Goal: Task Accomplishment & Management: Use online tool/utility

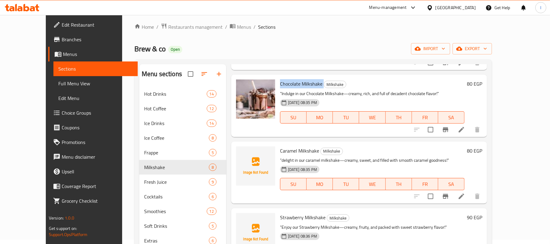
scroll to position [122, 0]
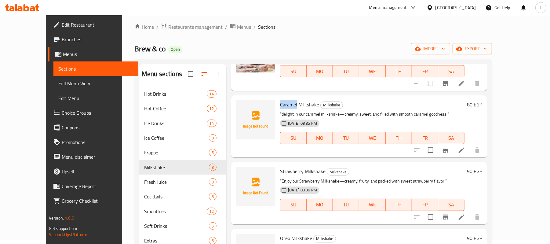
drag, startPoint x: 269, startPoint y: 102, endPoint x: 285, endPoint y: 102, distance: 15.9
click at [285, 102] on span "Caramel Milkshake" at bounding box center [299, 104] width 39 height 9
copy span "Caramel"
click at [241, 109] on icon "upload picture" at bounding box center [244, 108] width 6 height 5
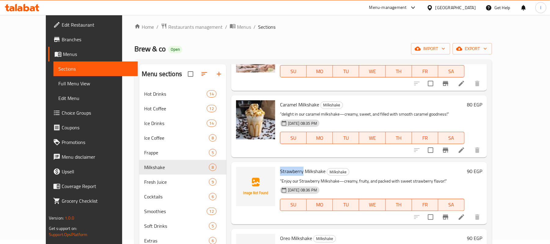
drag, startPoint x: 268, startPoint y: 172, endPoint x: 291, endPoint y: 171, distance: 23.2
click at [291, 171] on span "Strawberry Milkshake" at bounding box center [302, 170] width 45 height 9
copy span "Strawberry"
click at [241, 177] on icon "upload picture" at bounding box center [244, 174] width 6 height 5
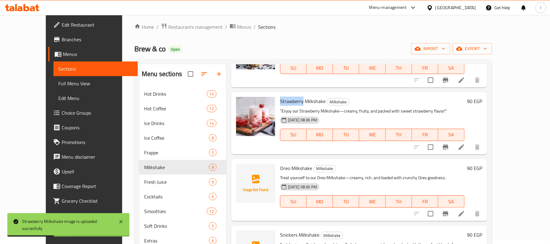
scroll to position [192, 0]
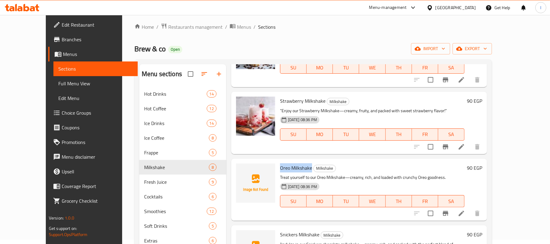
drag, startPoint x: 267, startPoint y: 166, endPoint x: 299, endPoint y: 167, distance: 32.3
click at [299, 167] on div "Oreo Milkshake Milkshake Treat yourself to our Oreo Milkshake—creamy, rich, and…" at bounding box center [371, 189] width 189 height 57
copy span "Oreo Milkshake"
click at [238, 167] on button "upload picture" at bounding box center [244, 172] width 12 height 12
click at [241, 170] on icon "upload picture" at bounding box center [244, 171] width 6 height 5
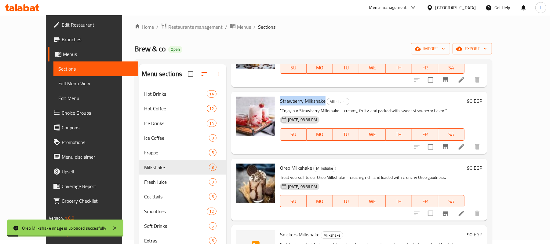
drag, startPoint x: 269, startPoint y: 99, endPoint x: 313, endPoint y: 99, distance: 43.6
click at [313, 99] on span "Strawberry Milkshake" at bounding box center [302, 100] width 45 height 9
copy span "Strawberry Milkshake"
click at [241, 106] on icon "upload picture" at bounding box center [244, 104] width 6 height 5
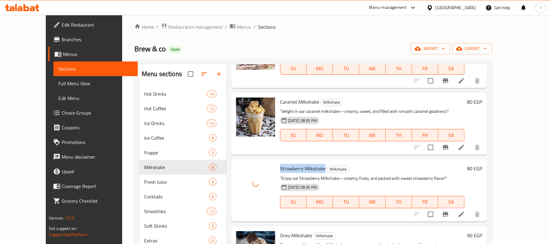
scroll to position [111, 0]
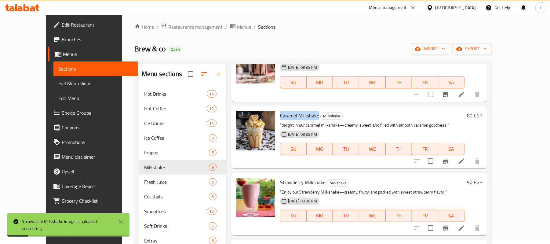
drag, startPoint x: 269, startPoint y: 117, endPoint x: 307, endPoint y: 117, distance: 37.9
click at [307, 117] on div "Caramel Milkshake Milkshake "delight in our caramel milkshake—creamy, sweet, an…" at bounding box center [371, 137] width 189 height 57
copy span "Caramel Milkshake"
click at [241, 120] on icon "upload picture" at bounding box center [244, 119] width 7 height 7
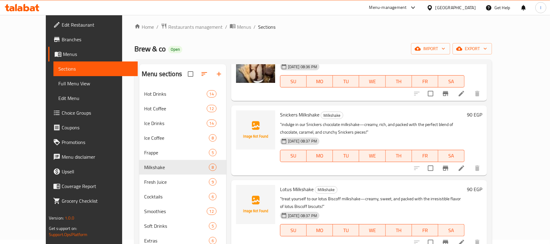
scroll to position [312, 0]
drag, startPoint x: 269, startPoint y: 115, endPoint x: 307, endPoint y: 116, distance: 38.2
click at [307, 116] on h6 "Snickers Milkshake Milkshake" at bounding box center [372, 114] width 184 height 9
copy span "Snickers Milkshake"
click at [238, 117] on span "upload picture" at bounding box center [244, 117] width 12 height 7
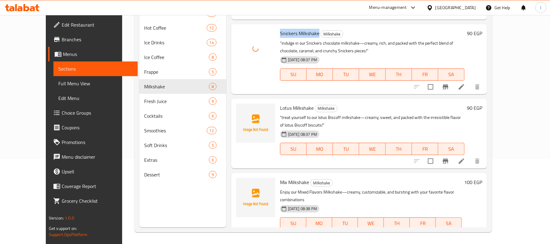
scroll to position [86, 0]
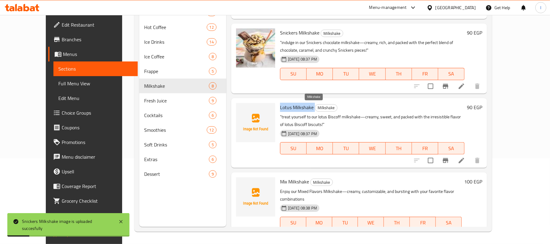
drag, startPoint x: 267, startPoint y: 104, endPoint x: 303, endPoint y: 107, distance: 36.1
click at [303, 107] on div "Lotus Milkshake Milkshake "treat yourself to our lotus Biscoff milkshake—creamy…" at bounding box center [371, 132] width 189 height 65
copy h6 "Lotus Milkshake"
click at [238, 109] on span "upload picture" at bounding box center [244, 111] width 12 height 7
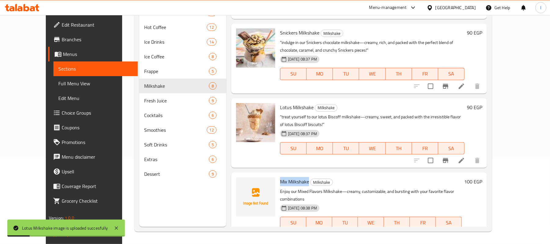
drag, startPoint x: 268, startPoint y: 171, endPoint x: 298, endPoint y: 173, distance: 30.0
click at [298, 177] on h6 "Mix Milkshake Milkshake" at bounding box center [371, 181] width 182 height 9
copy span "Mix Milkshake"
click at [241, 182] on icon "upload picture" at bounding box center [244, 184] width 6 height 5
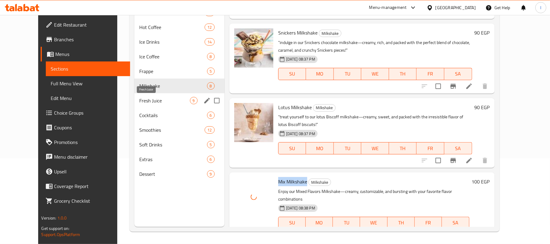
click at [149, 99] on span "Fresh Juice" at bounding box center [164, 100] width 51 height 7
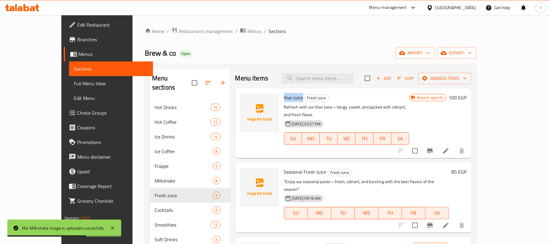
drag, startPoint x: 269, startPoint y: 99, endPoint x: 287, endPoint y: 99, distance: 18.9
click at [287, 99] on span "Kiwi Juice" at bounding box center [293, 97] width 19 height 9
copy span "Kiwi Juice"
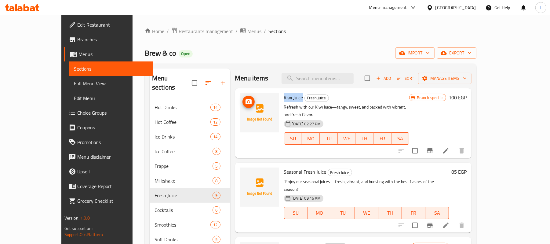
click at [242, 104] on span "upload picture" at bounding box center [248, 101] width 12 height 7
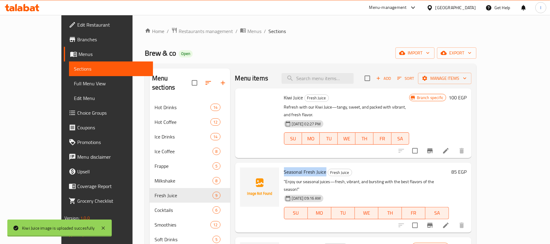
drag, startPoint x: 267, startPoint y: 164, endPoint x: 309, endPoint y: 166, distance: 41.9
click at [309, 166] on div "Seasonal Fresh Juice Fresh Juice "Enjoy our seasonal juices—fresh, vibrant, and…" at bounding box center [366, 197] width 170 height 65
copy span "Seasonal Fresh Juice"
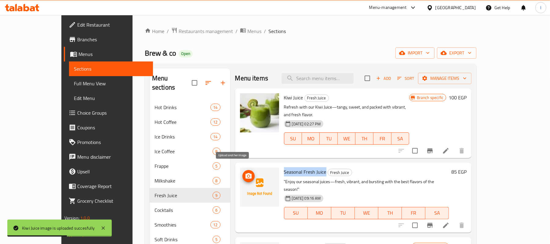
click at [242, 172] on span "upload picture" at bounding box center [248, 175] width 12 height 7
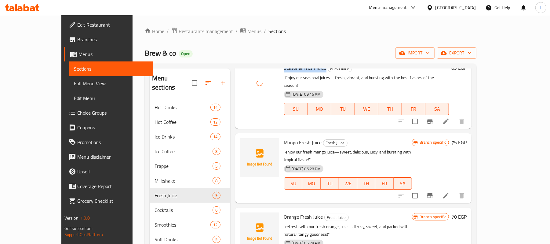
scroll to position [122, 0]
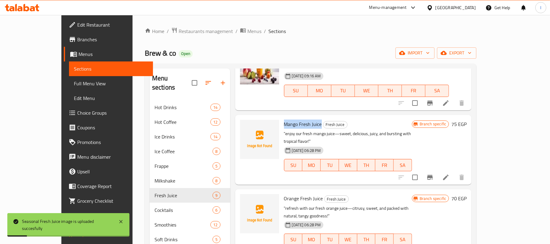
drag, startPoint x: 266, startPoint y: 108, endPoint x: 306, endPoint y: 109, distance: 39.4
click at [306, 117] on div "Mango Fresh Juice Fresh Juice "enjoy our fresh mango juice—sweet, delicious, ju…" at bounding box center [347, 149] width 133 height 65
click at [245, 125] on icon "upload picture" at bounding box center [248, 127] width 6 height 5
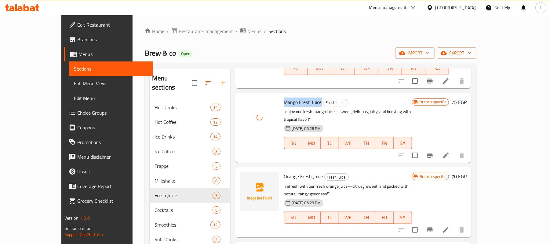
scroll to position [163, 0]
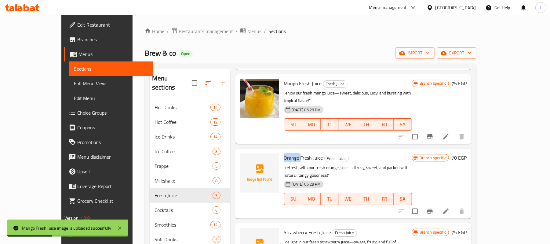
drag, startPoint x: 267, startPoint y: 136, endPoint x: 284, endPoint y: 133, distance: 17.9
click at [284, 151] on div "Orange Fresh Juice Fresh Juice "refresh with our fresh orange juice—citrusy, sw…" at bounding box center [347, 183] width 133 height 65
click at [245, 159] on icon "upload picture" at bounding box center [248, 161] width 6 height 5
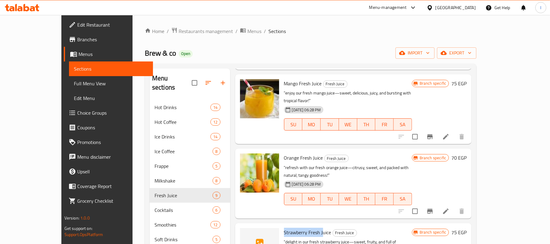
drag, startPoint x: 269, startPoint y: 200, endPoint x: 306, endPoint y: 200, distance: 36.9
click at [306, 227] on span "Strawberry Fresh Juice" at bounding box center [307, 231] width 47 height 9
click at [245, 233] on icon "upload picture" at bounding box center [248, 236] width 7 height 7
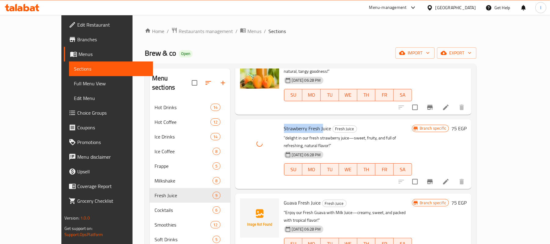
scroll to position [285, 0]
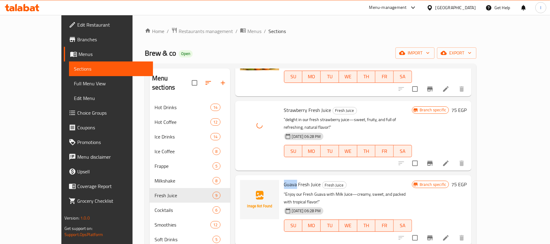
drag, startPoint x: 269, startPoint y: 146, endPoint x: 281, endPoint y: 147, distance: 12.3
click at [284, 179] on span "Guava Fresh Juice" at bounding box center [302, 183] width 37 height 9
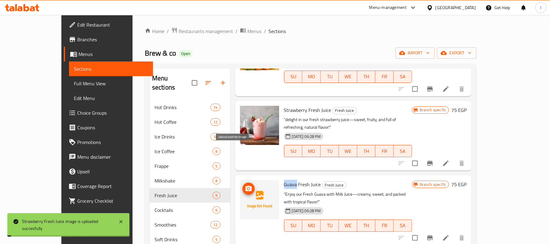
click at [245, 185] on icon "upload picture" at bounding box center [248, 188] width 7 height 7
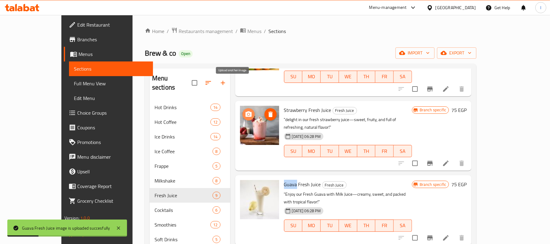
click at [245, 111] on icon "upload picture" at bounding box center [248, 113] width 6 height 5
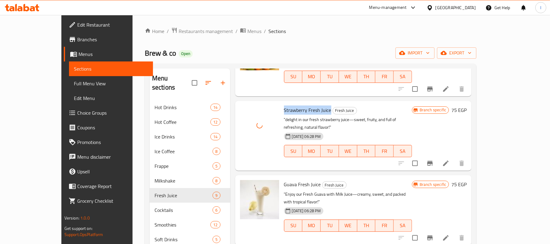
drag, startPoint x: 273, startPoint y: 79, endPoint x: 314, endPoint y: 80, distance: 40.6
click at [314, 105] on span "Strawberry Fresh Juice" at bounding box center [307, 109] width 47 height 9
click at [245, 111] on icon "upload picture" at bounding box center [248, 113] width 6 height 5
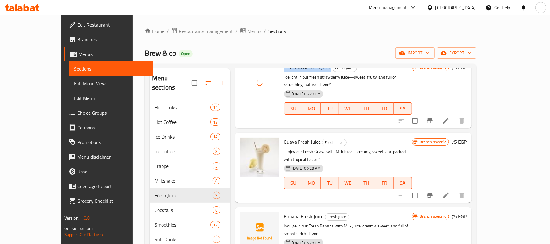
scroll to position [371, 0]
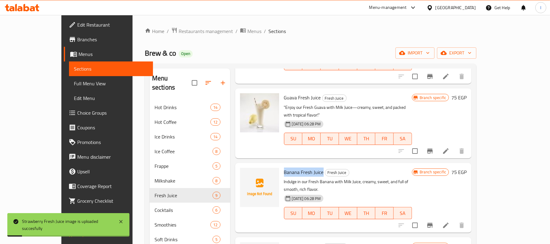
drag, startPoint x: 267, startPoint y: 125, endPoint x: 308, endPoint y: 126, distance: 40.9
click at [308, 165] on div "Banana Fresh Juice Fresh Juice Indulge in our Fresh Banana with Milk Juice, cre…" at bounding box center [347, 197] width 133 height 65
click at [245, 172] on icon "upload picture" at bounding box center [248, 175] width 7 height 7
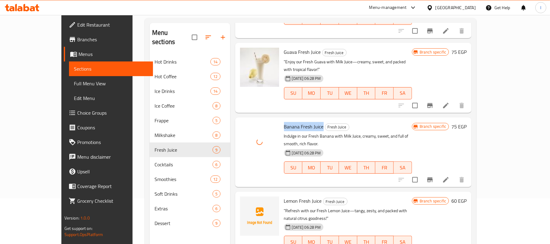
scroll to position [81, 0]
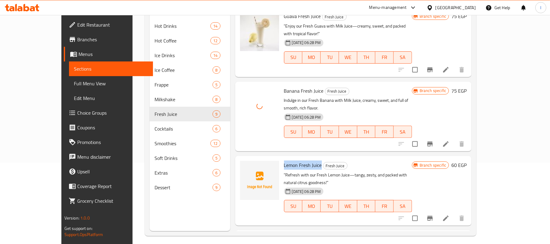
drag, startPoint x: 268, startPoint y: 111, endPoint x: 306, endPoint y: 114, distance: 38.3
click at [306, 158] on div "Lemon Fresh Juice Fresh Juice "Refresh with our Fresh Lemon Juice—tangy, zesty,…" at bounding box center [347, 190] width 133 height 65
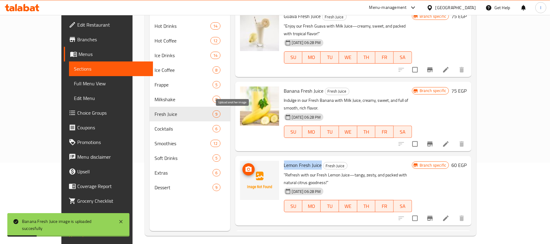
click at [245, 166] on icon "upload picture" at bounding box center [248, 168] width 6 height 5
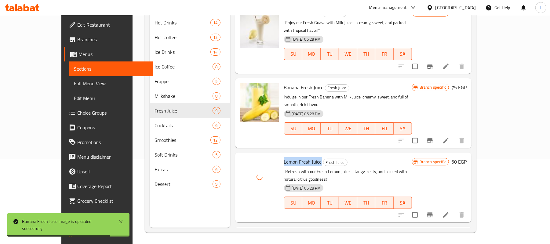
scroll to position [86, 0]
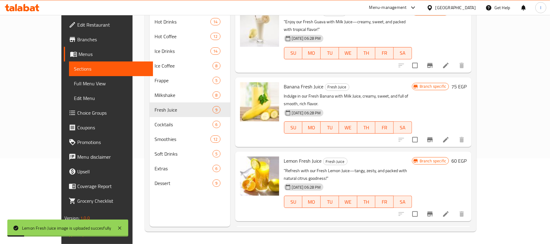
drag, startPoint x: 268, startPoint y: 171, endPoint x: 317, endPoint y: 173, distance: 49.8
click at [245, 235] on icon "upload picture" at bounding box center [248, 238] width 7 height 7
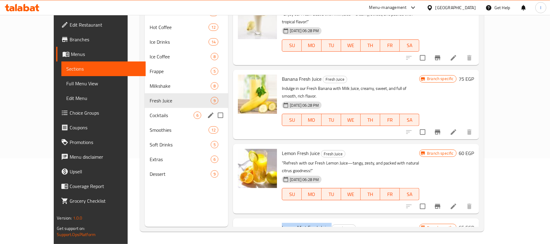
click at [158, 117] on span "Cocktails" at bounding box center [172, 114] width 44 height 7
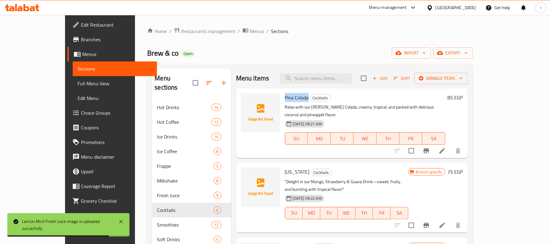
drag, startPoint x: 268, startPoint y: 98, endPoint x: 292, endPoint y: 98, distance: 24.7
click at [292, 98] on div "Pina Colada Cocktails Relax with our Pina Colada, creamy, tropical, and packed …" at bounding box center [364, 123] width 165 height 65
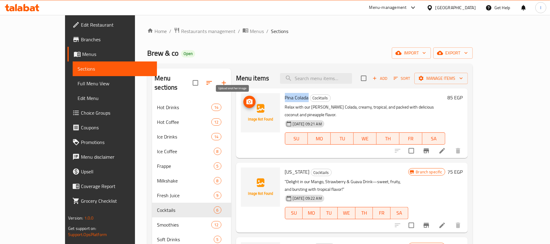
click at [243, 101] on span "upload picture" at bounding box center [249, 101] width 12 height 7
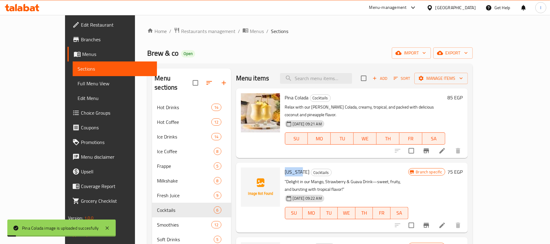
drag, startPoint x: 269, startPoint y: 165, endPoint x: 282, endPoint y: 165, distance: 13.4
click at [285, 167] on h6 "Florida Cocktails" at bounding box center [346, 171] width 123 height 9
click at [243, 172] on span "upload picture" at bounding box center [249, 175] width 12 height 7
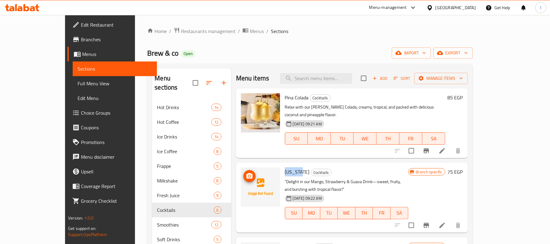
click at [246, 172] on icon "upload picture" at bounding box center [249, 175] width 7 height 7
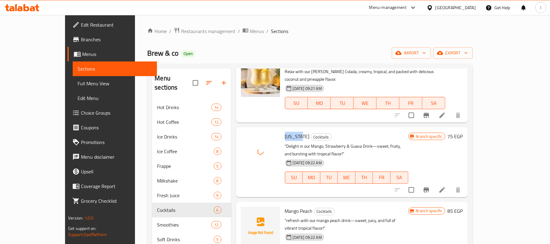
scroll to position [122, 0]
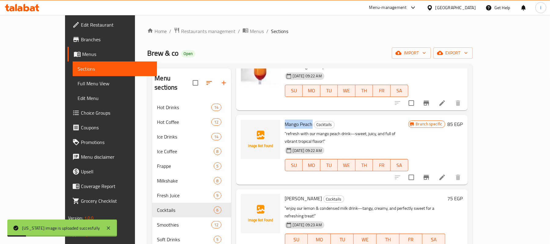
drag, startPoint x: 270, startPoint y: 110, endPoint x: 296, endPoint y: 110, distance: 25.6
click at [296, 119] on span "Mango Peach" at bounding box center [299, 123] width 28 height 9
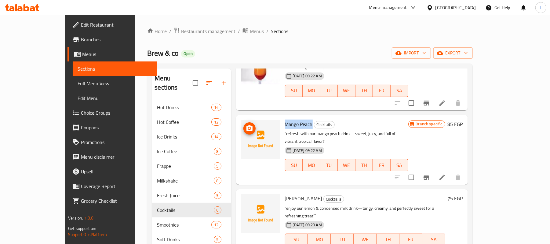
click at [246, 125] on icon "upload picture" at bounding box center [249, 127] width 6 height 5
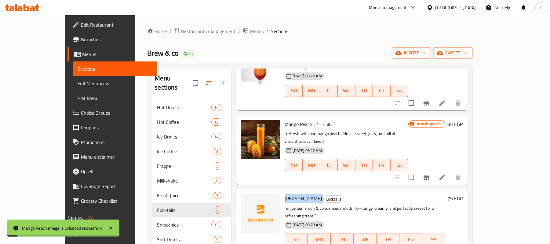
drag, startPoint x: 269, startPoint y: 176, endPoint x: 304, endPoint y: 175, distance: 35.7
click at [304, 194] on h6 "Frensh Limonade Cocktails" at bounding box center [365, 198] width 160 height 9
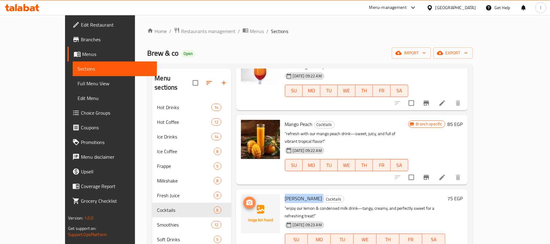
click at [243, 199] on span "upload picture" at bounding box center [249, 202] width 12 height 7
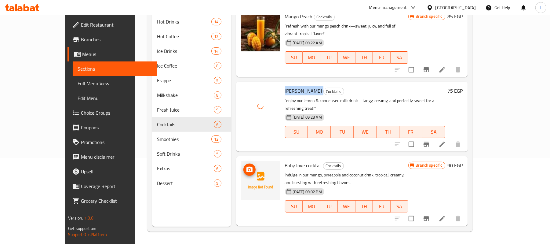
scroll to position [163, 0]
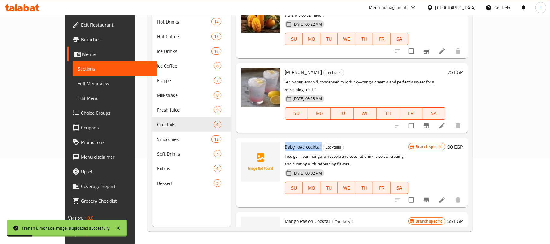
drag, startPoint x: 265, startPoint y: 115, endPoint x: 304, endPoint y: 115, distance: 38.8
click at [304, 140] on div "Baby love cocktail Cocktails Indulge in our mango, pineapple and coconut drink,…" at bounding box center [346, 172] width 128 height 65
click at [248, 150] on circle "upload picture" at bounding box center [249, 151] width 2 height 2
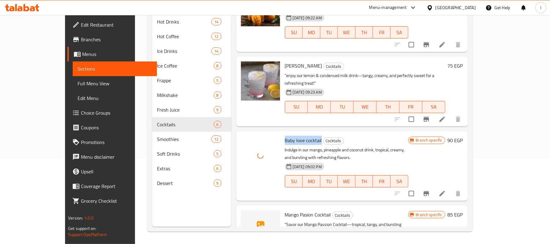
scroll to position [171, 0]
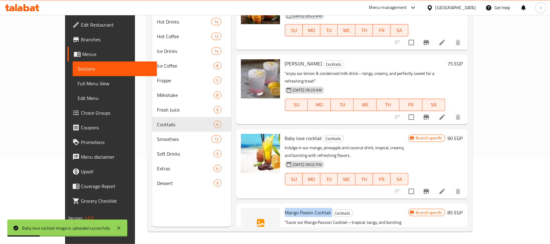
drag, startPoint x: 269, startPoint y: 170, endPoint x: 316, endPoint y: 170, distance: 46.7
click at [316, 208] on h6 "Mango Pasion Cocktail Cocktails" at bounding box center [346, 212] width 123 height 9
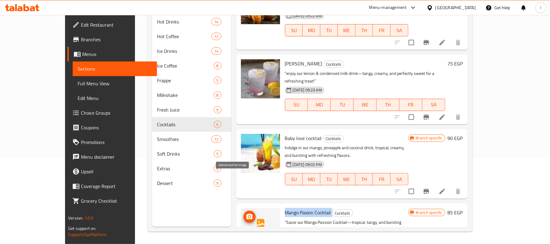
click at [246, 213] on icon "upload picture" at bounding box center [249, 215] width 6 height 5
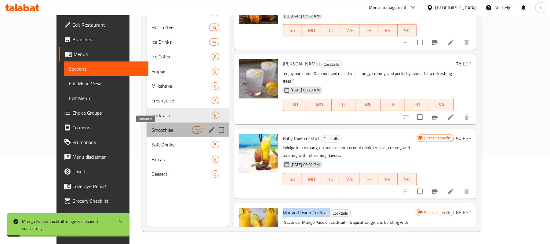
click at [151, 129] on span "Smoothies" at bounding box center [171, 129] width 41 height 7
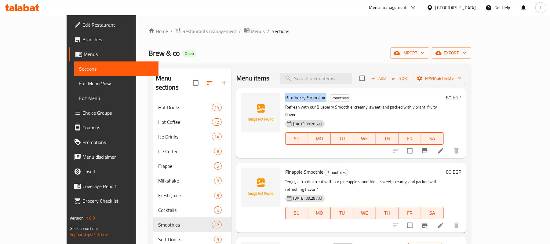
drag, startPoint x: 269, startPoint y: 97, endPoint x: 309, endPoint y: 98, distance: 40.6
click at [309, 98] on h6 "Blueberry Smoothie Smoothies" at bounding box center [364, 97] width 158 height 9
click at [246, 105] on icon "upload picture" at bounding box center [249, 101] width 7 height 7
drag, startPoint x: 313, startPoint y: 99, endPoint x: 349, endPoint y: 97, distance: 36.7
click at [349, 97] on h6 "Blueberry Smoothie Smoothies" at bounding box center [364, 97] width 158 height 9
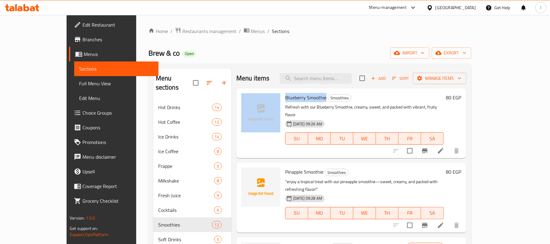
drag, startPoint x: 266, startPoint y: 97, endPoint x: 309, endPoint y: 100, distance: 43.2
click at [309, 100] on div "Blueberry Smoothie Smoothies Refresh with our Blueberry Smoothie, creamy, sweet…" at bounding box center [351, 123] width 225 height 65
click at [247, 99] on icon "upload picture" at bounding box center [250, 101] width 6 height 5
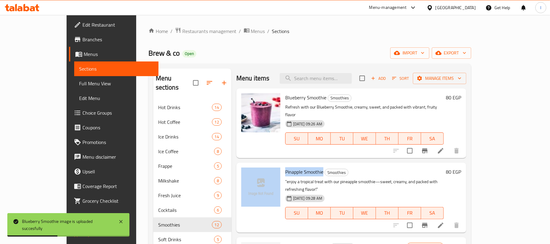
drag, startPoint x: 265, startPoint y: 166, endPoint x: 307, endPoint y: 165, distance: 41.8
click at [307, 165] on div "Pinapple Smoothie Smoothies "enjoy a tropical treat with our pineapple smoothie…" at bounding box center [351, 197] width 225 height 65
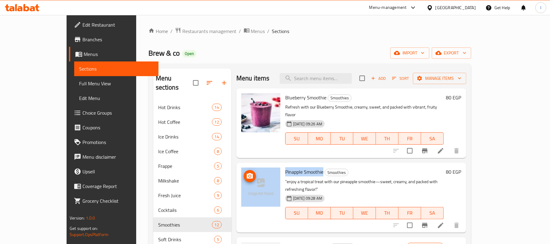
click at [244, 172] on span "upload picture" at bounding box center [250, 175] width 12 height 7
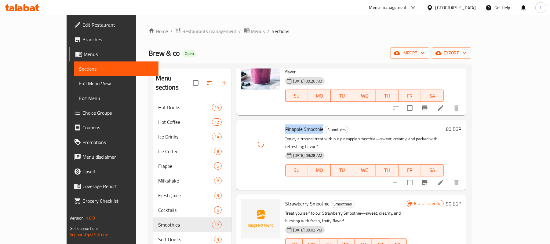
scroll to position [81, 0]
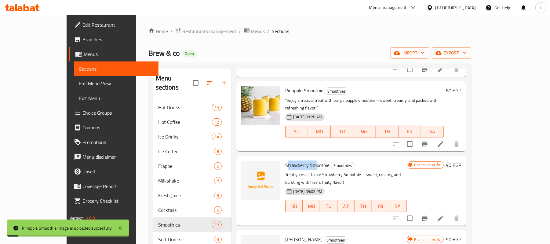
drag, startPoint x: 270, startPoint y: 152, endPoint x: 300, endPoint y: 153, distance: 30.2
click at [300, 160] on span "Strawberry Smoothie" at bounding box center [307, 164] width 44 height 9
click at [285, 160] on span "Strawberry Smoothie" at bounding box center [307, 164] width 44 height 9
drag, startPoint x: 272, startPoint y: 151, endPoint x: 312, endPoint y: 149, distance: 39.4
click at [312, 158] on div "Strawberry Smoothie Smoothies Treat yourself to our Strawberry Smoothie—sweet, …" at bounding box center [346, 190] width 126 height 65
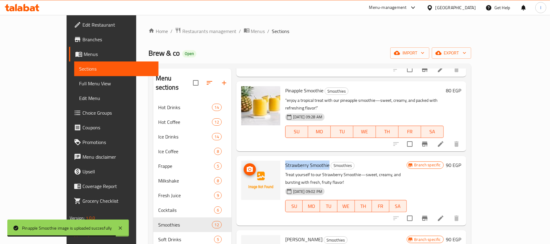
click at [246, 165] on icon "upload picture" at bounding box center [249, 168] width 7 height 7
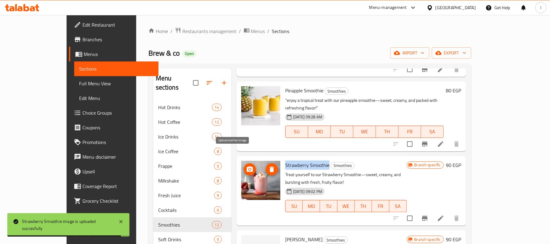
click at [247, 166] on icon "upload picture" at bounding box center [250, 168] width 6 height 5
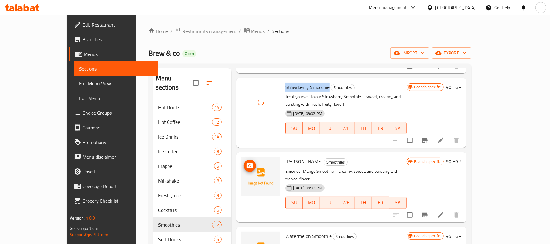
scroll to position [163, 0]
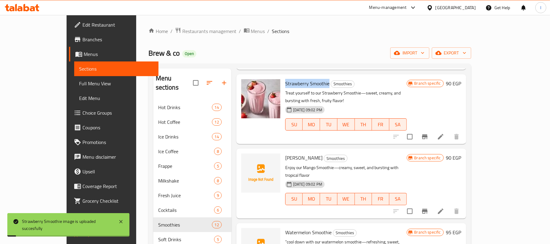
drag, startPoint x: 269, startPoint y: 135, endPoint x: 303, endPoint y: 135, distance: 34.2
click at [303, 153] on span "Mango Smoothie" at bounding box center [303, 157] width 37 height 9
click at [246, 158] on icon "upload picture" at bounding box center [249, 161] width 7 height 7
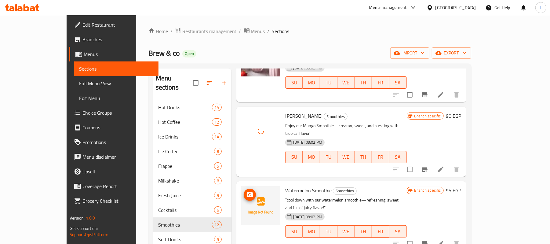
scroll to position [244, 0]
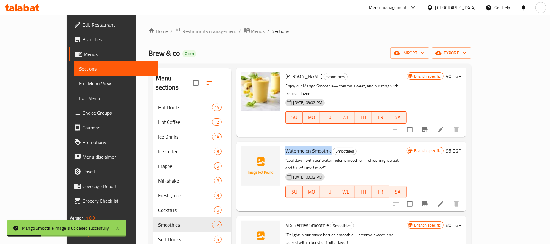
drag, startPoint x: 269, startPoint y: 117, endPoint x: 314, endPoint y: 120, distance: 45.8
click at [314, 146] on h6 "Watermelon Smoothie Smoothies" at bounding box center [345, 150] width 121 height 9
click at [241, 146] on img at bounding box center [260, 165] width 39 height 39
click at [244, 151] on span "upload picture" at bounding box center [250, 154] width 12 height 7
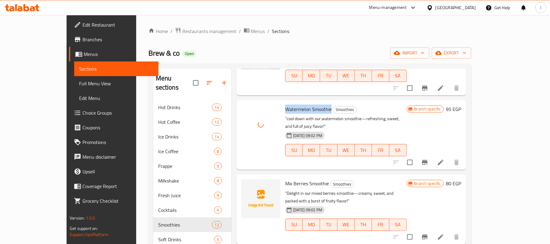
scroll to position [325, 0]
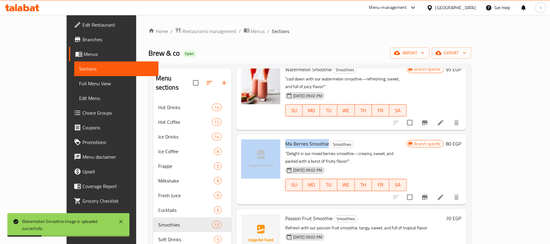
drag, startPoint x: 265, startPoint y: 104, endPoint x: 311, endPoint y: 106, distance: 46.1
click at [311, 137] on div "Mix Berries Smoothie Smoothies "Delight in our mixed berries smoothie—creamy, s…" at bounding box center [351, 169] width 225 height 65
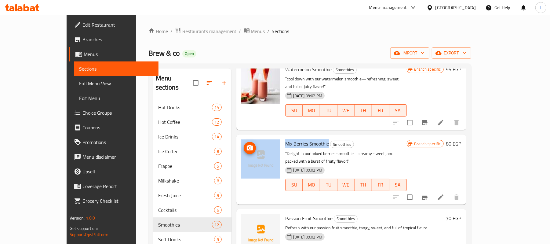
click at [244, 144] on span "upload picture" at bounding box center [250, 147] width 12 height 7
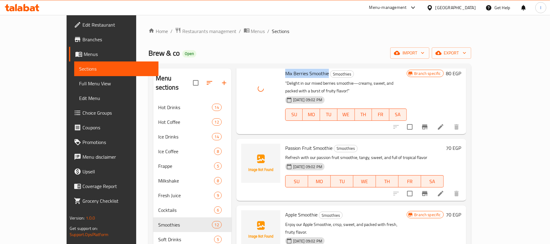
scroll to position [407, 0]
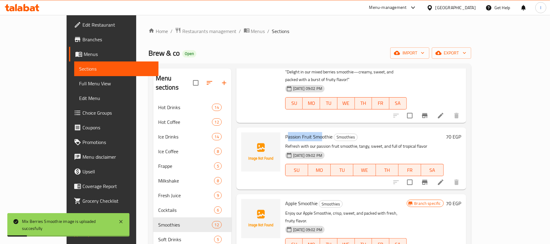
drag, startPoint x: 275, startPoint y: 91, endPoint x: 304, endPoint y: 88, distance: 29.4
click at [305, 132] on span "Passion Fruit Smoothie" at bounding box center [308, 136] width 47 height 9
click at [285, 132] on span "Passion Fruit Smoothie" at bounding box center [308, 136] width 47 height 9
drag, startPoint x: 267, startPoint y: 90, endPoint x: 316, endPoint y: 89, distance: 48.8
click at [316, 130] on div "Passion Fruit Smoothie Smoothies Refresh with our passion fruit smoothie, tangy…" at bounding box center [364, 158] width 163 height 57
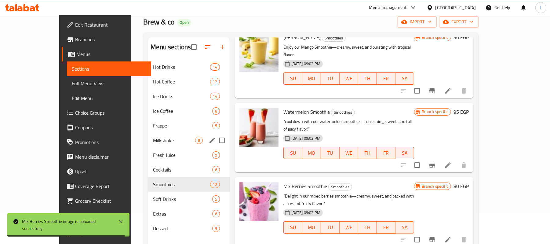
scroll to position [41, 0]
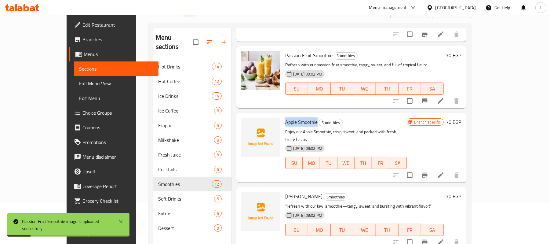
drag, startPoint x: 268, startPoint y: 76, endPoint x: 301, endPoint y: 76, distance: 33.0
click at [301, 115] on div "Apple Smoothie Smoothies Enjoy our Apple Smoothie, crisp, sweet, and packed wit…" at bounding box center [346, 147] width 126 height 65
click at [246, 122] on icon "upload picture" at bounding box center [249, 125] width 7 height 7
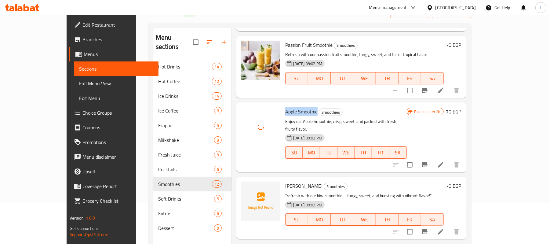
scroll to position [488, 0]
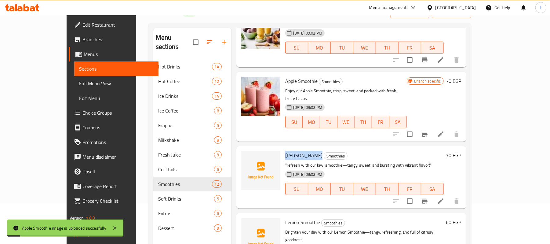
drag, startPoint x: 269, startPoint y: 99, endPoint x: 298, endPoint y: 100, distance: 29.3
click at [298, 151] on h6 "Kiwi Smoothie Smoothies" at bounding box center [364, 155] width 158 height 9
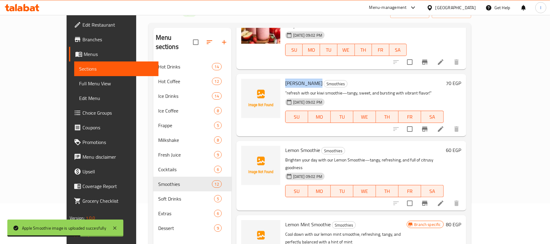
scroll to position [569, 0]
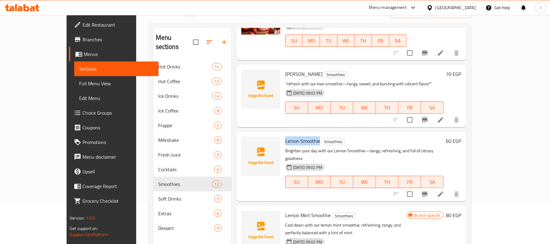
drag, startPoint x: 268, startPoint y: 83, endPoint x: 304, endPoint y: 85, distance: 36.7
click at [303, 134] on div "Lemon Smoothie Smoothies Brighten your day with our Lemon Smoothie—tangy, refre…" at bounding box center [364, 166] width 163 height 65
drag, startPoint x: 268, startPoint y: 151, endPoint x: 314, endPoint y: 152, distance: 45.8
click at [314, 211] on h6 "Lemon Mint Smoothie Smoothies" at bounding box center [345, 215] width 121 height 9
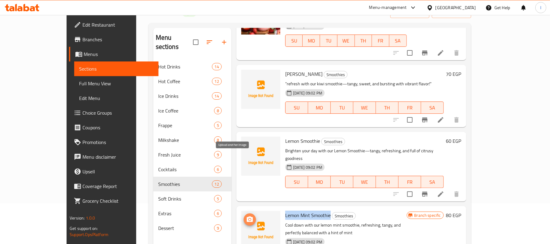
click at [246, 215] on icon "upload picture" at bounding box center [249, 218] width 7 height 7
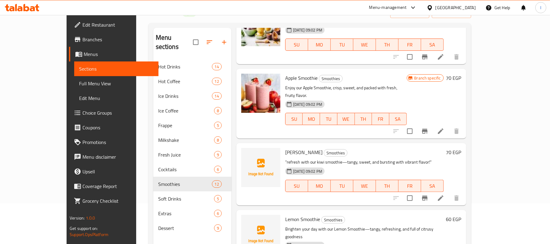
scroll to position [488, 0]
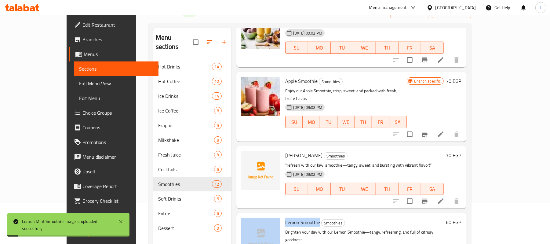
drag, startPoint x: 269, startPoint y: 169, endPoint x: 303, endPoint y: 169, distance: 33.9
click at [303, 215] on div "Lemon Smoothie Smoothies Brighten your day with our Lemon Smoothie—tangy, refre…" at bounding box center [351, 247] width 225 height 65
click at [247, 223] on icon "upload picture" at bounding box center [250, 225] width 6 height 5
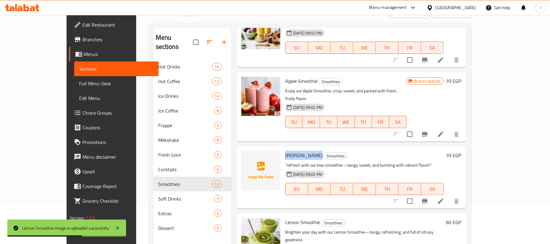
drag, startPoint x: 269, startPoint y: 102, endPoint x: 298, endPoint y: 104, distance: 29.1
click at [298, 148] on div "Kiwi Smoothie Smoothies "refresh with our kiwi smoothie—tangy, sweet, and burst…" at bounding box center [364, 176] width 163 height 57
click at [246, 156] on icon "upload picture" at bounding box center [249, 159] width 7 height 7
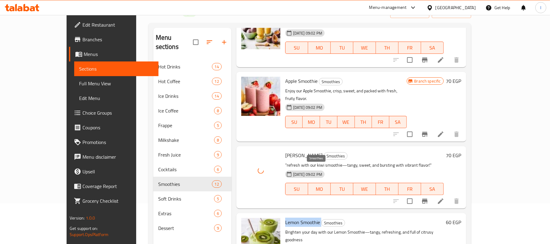
drag, startPoint x: 268, startPoint y: 168, endPoint x: 304, endPoint y: 169, distance: 36.3
click at [304, 215] on div "Lemon Smoothie Smoothies Brighten your day with our Lemon Smoothie—tangy, refre…" at bounding box center [364, 247] width 163 height 65
click at [244, 220] on button "upload picture" at bounding box center [250, 226] width 12 height 12
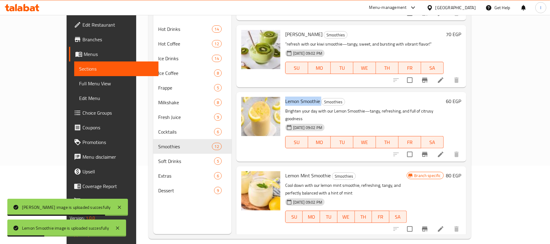
scroll to position [86, 0]
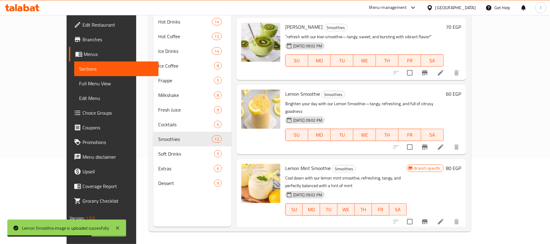
drag, startPoint x: 266, startPoint y: 176, endPoint x: 302, endPoint y: 175, distance: 35.4
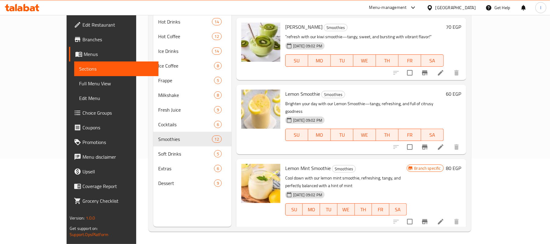
click at [246, 243] on icon "upload picture" at bounding box center [249, 246] width 7 height 7
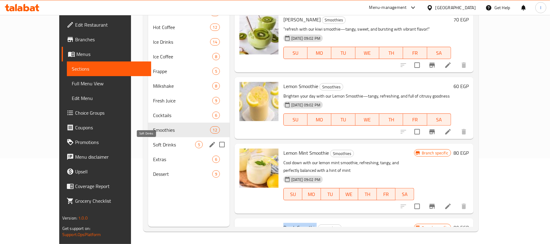
click at [153, 141] on span "Soft Drinks" at bounding box center [174, 144] width 42 height 7
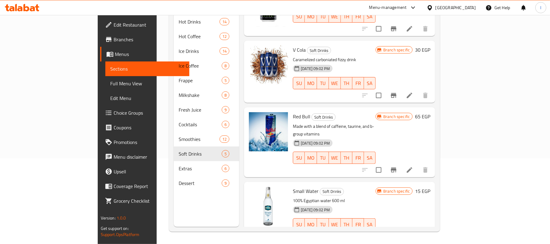
scroll to position [86, 0]
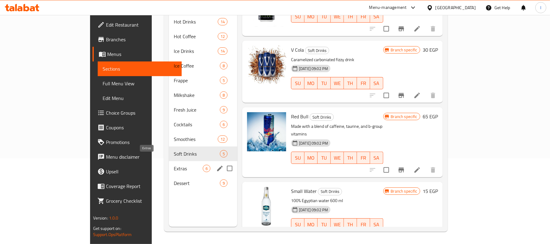
click at [174, 164] on span "Extras" at bounding box center [188, 167] width 29 height 7
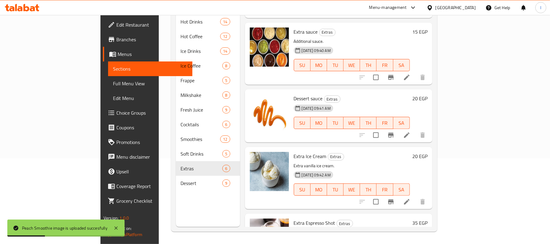
scroll to position [162, 0]
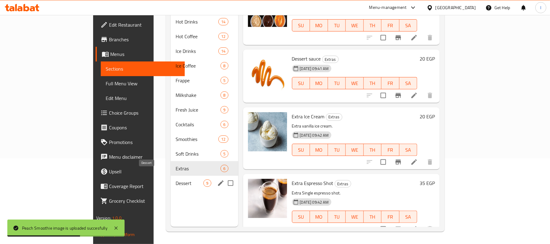
click at [175, 179] on span "Dessert" at bounding box center [189, 182] width 28 height 7
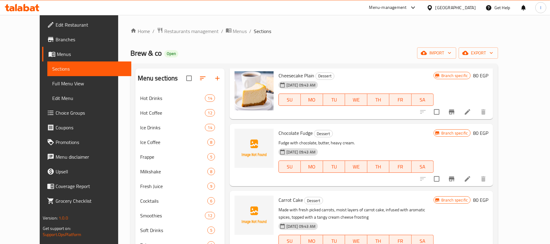
scroll to position [41, 0]
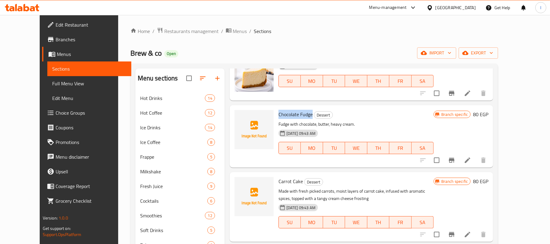
drag, startPoint x: 269, startPoint y: 115, endPoint x: 301, endPoint y: 117, distance: 32.7
click at [301, 117] on span "Chocolate Fudge" at bounding box center [295, 114] width 34 height 9
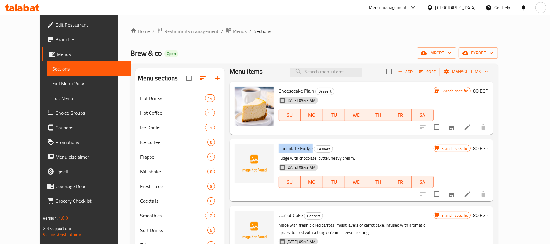
scroll to position [0, 0]
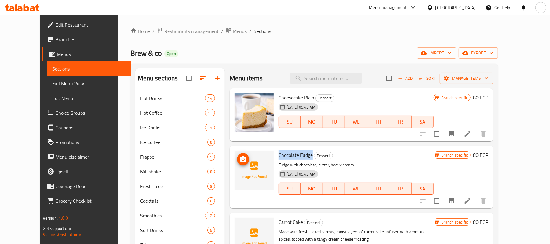
click at [239, 156] on icon "upload picture" at bounding box center [242, 158] width 7 height 7
click at [314, 156] on span "Dessert" at bounding box center [323, 155] width 18 height 7
drag, startPoint x: 269, startPoint y: 154, endPoint x: 303, endPoint y: 157, distance: 34.6
click at [303, 157] on h6 "Chocolate Fudge Dessert" at bounding box center [355, 154] width 155 height 9
click at [239, 156] on icon "upload picture" at bounding box center [242, 158] width 7 height 7
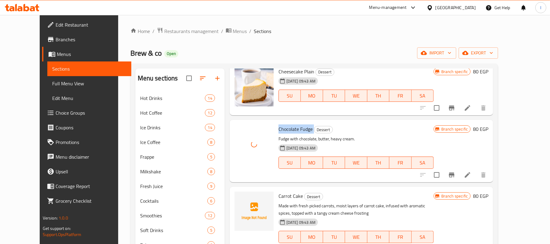
scroll to position [81, 0]
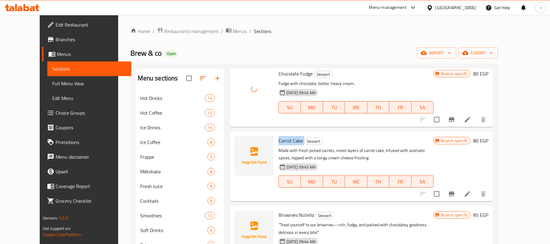
drag, startPoint x: 266, startPoint y: 141, endPoint x: 292, endPoint y: 140, distance: 25.9
click at [292, 140] on div "Carrot Cake Dessert Made with fresh picked carrots, moist layers of carrot cake…" at bounding box center [356, 166] width 160 height 65
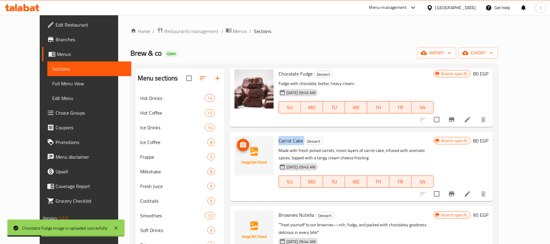
click at [237, 144] on span "upload picture" at bounding box center [243, 144] width 12 height 7
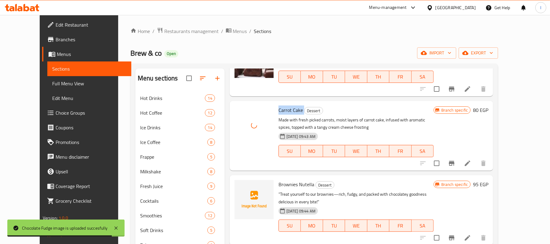
scroll to position [163, 0]
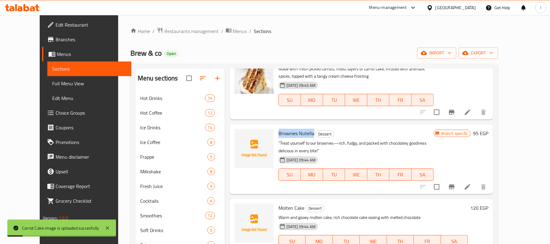
drag, startPoint x: 267, startPoint y: 135, endPoint x: 303, endPoint y: 133, distance: 35.7
click at [303, 133] on div "Brownies Nutella Dessert "Treat yourself to our brownies—rich, fudgy, and packe…" at bounding box center [356, 158] width 160 height 65
click at [241, 135] on img at bounding box center [253, 148] width 39 height 39
click at [237, 135] on span "upload picture" at bounding box center [243, 137] width 12 height 7
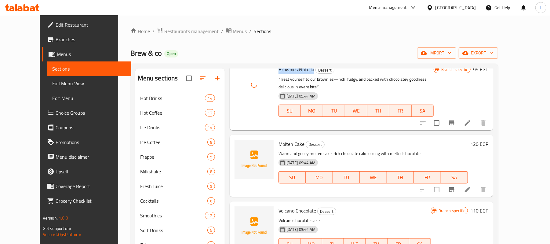
scroll to position [244, 0]
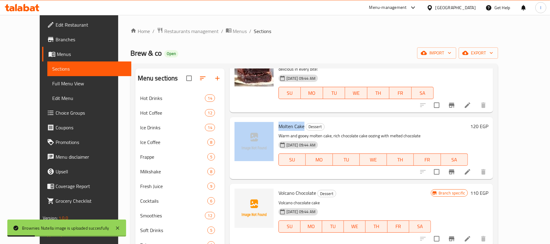
drag, startPoint x: 266, startPoint y: 118, endPoint x: 294, endPoint y: 118, distance: 27.8
click at [294, 119] on div "Molten Cake Dessert Warm and gooey molten cake, rich chocolate cake oozing with…" at bounding box center [361, 147] width 258 height 57
click at [239, 127] on icon "upload picture" at bounding box center [242, 130] width 7 height 7
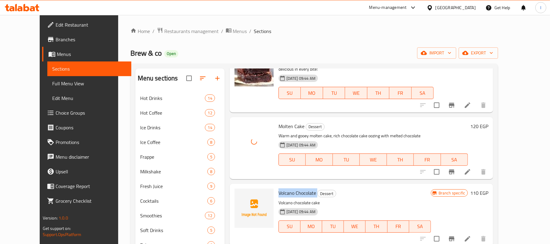
drag, startPoint x: 270, startPoint y: 185, endPoint x: 307, endPoint y: 186, distance: 37.0
click at [307, 186] on div "Volcano Chocolate Dessert Volcano chocolate cake 10-10-2024 09:44 AM SU MO TU W…" at bounding box center [354, 214] width 157 height 57
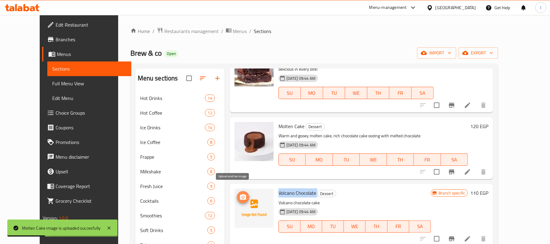
click at [242, 196] on circle "upload picture" at bounding box center [243, 197] width 2 height 2
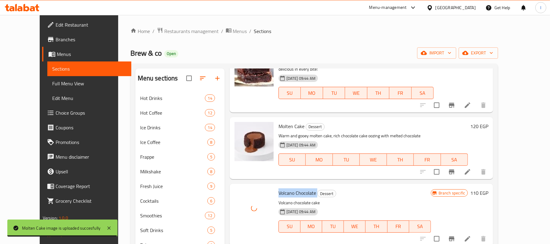
scroll to position [325, 0]
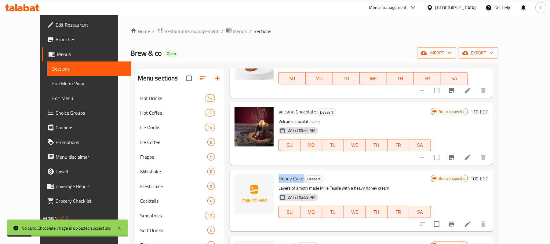
drag, startPoint x: 267, startPoint y: 171, endPoint x: 293, endPoint y: 171, distance: 25.9
click at [293, 171] on div "Honey Cake Dessert Layers of smoth made Mille Feuille with a heavy honey cream …" at bounding box center [354, 199] width 157 height 57
click at [240, 179] on icon "upload picture" at bounding box center [243, 181] width 6 height 5
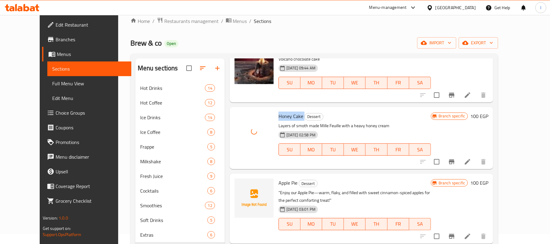
scroll to position [81, 0]
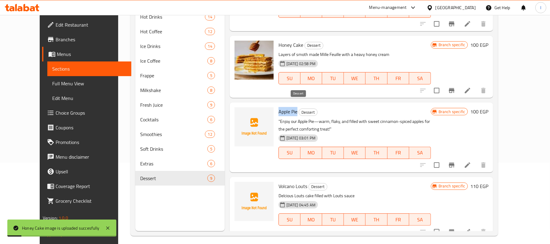
drag, startPoint x: 267, startPoint y: 105, endPoint x: 287, endPoint y: 104, distance: 20.2
click at [287, 105] on div "Apple Pie Dessert "Enjoy our Apple Pie—warm, flaky, and filled with sweet cinna…" at bounding box center [354, 137] width 157 height 65
click at [242, 115] on circle "upload picture" at bounding box center [243, 116] width 2 height 2
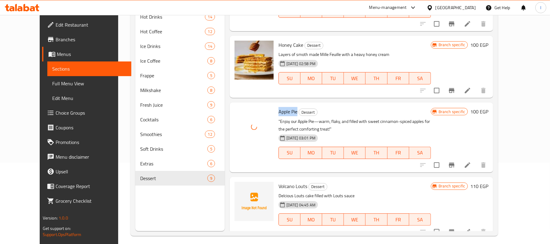
scroll to position [86, 0]
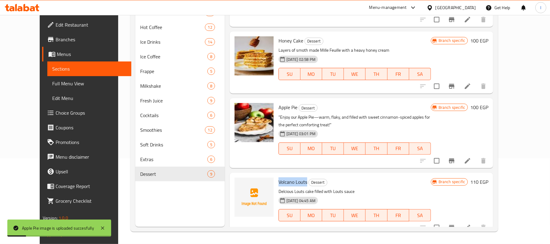
drag, startPoint x: 268, startPoint y: 172, endPoint x: 297, endPoint y: 172, distance: 29.0
click at [297, 175] on div "Volcano Louts Dessert Delcious Louts cake filled with Louts sauce 07-12-2024 04…" at bounding box center [354, 203] width 157 height 57
click at [239, 182] on icon "upload picture" at bounding box center [242, 185] width 7 height 7
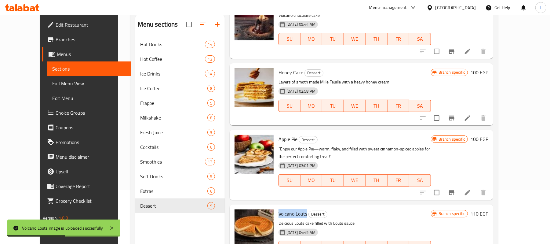
scroll to position [0, 0]
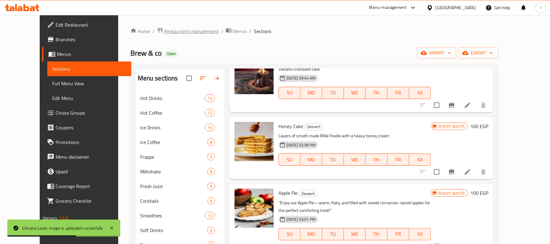
click at [164, 32] on span "Restaurants management" at bounding box center [191, 30] width 54 height 7
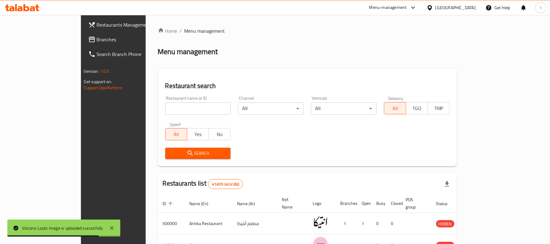
click at [178, 102] on input "search" at bounding box center [198, 108] width 66 height 12
paste input "670431"
type input "670431"
click button "Search" at bounding box center [198, 152] width 66 height 11
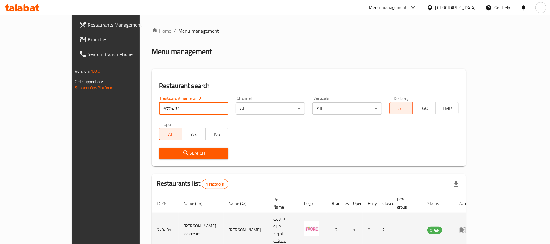
click at [466, 227] on icon "enhanced table" at bounding box center [462, 229] width 7 height 5
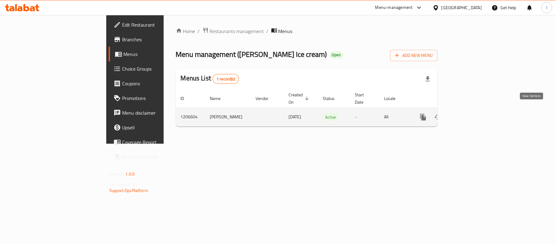
click at [471, 113] on icon "enhanced table" at bounding box center [466, 116] width 7 height 7
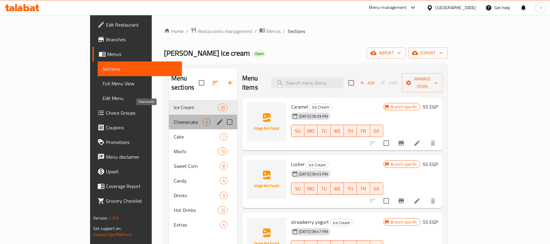
click at [174, 118] on span "Cheesecake" at bounding box center [188, 121] width 29 height 7
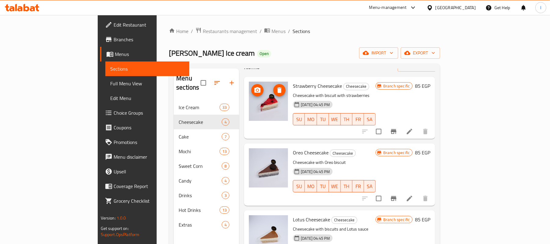
scroll to position [38, 0]
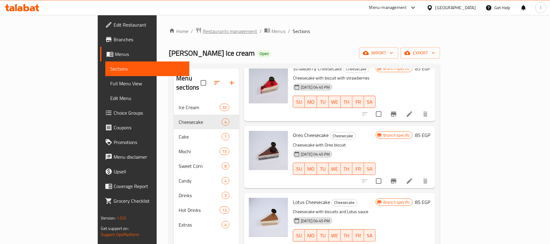
click at [203, 32] on span "Restaurants management" at bounding box center [230, 30] width 54 height 7
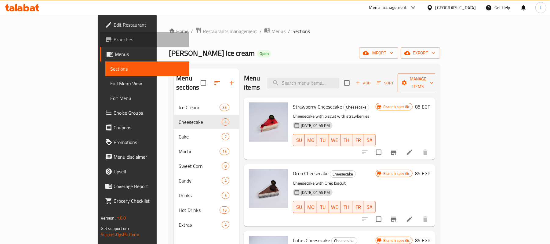
click at [114, 37] on span "Branches" at bounding box center [149, 39] width 71 height 7
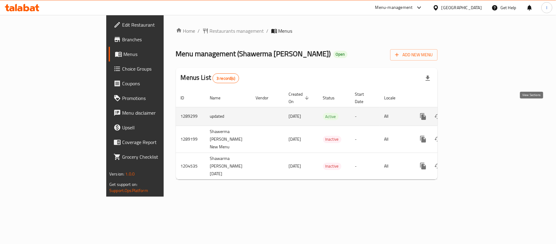
click at [471, 113] on icon "enhanced table" at bounding box center [466, 116] width 7 height 7
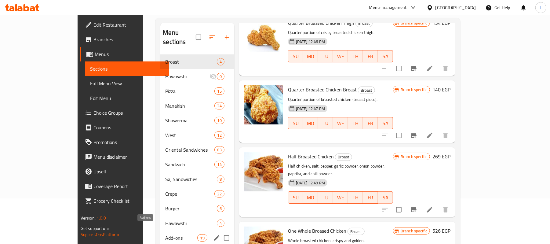
scroll to position [86, 0]
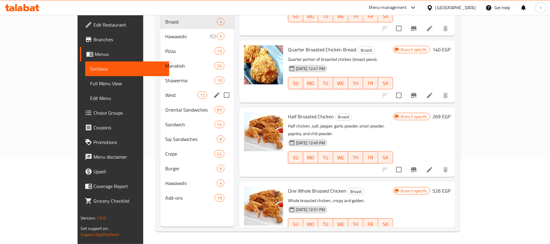
click at [160, 89] on div "West 12" at bounding box center [197, 95] width 74 height 15
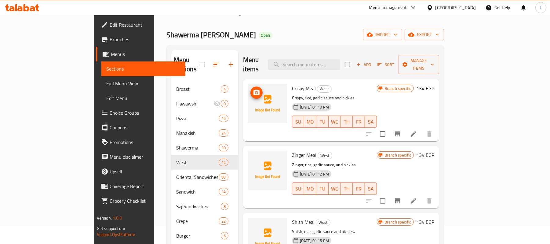
scroll to position [4, 0]
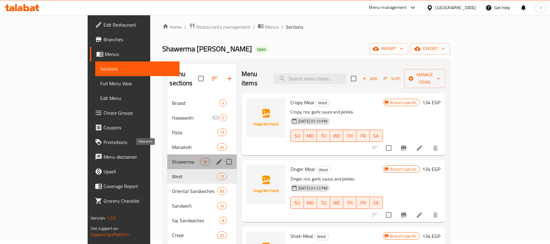
click at [172, 158] on span "Shawerma" at bounding box center [186, 161] width 28 height 7
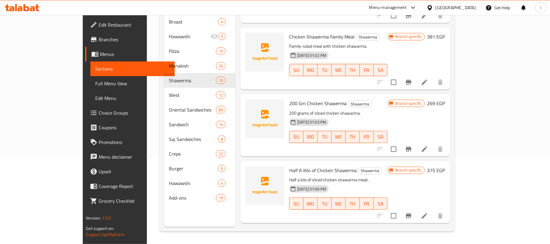
scroll to position [438, 0]
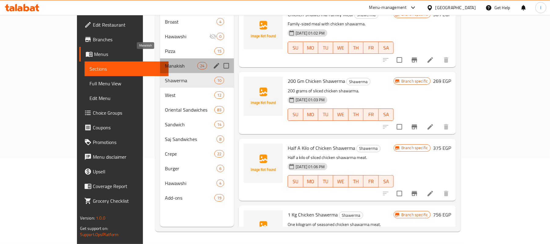
click at [167, 62] on span "Manakish" at bounding box center [181, 65] width 32 height 7
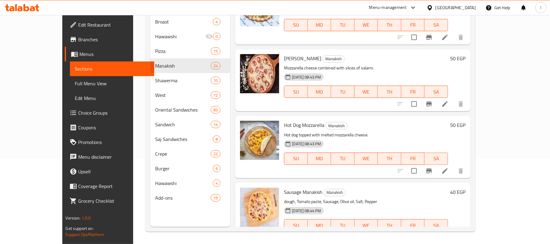
scroll to position [1371, 0]
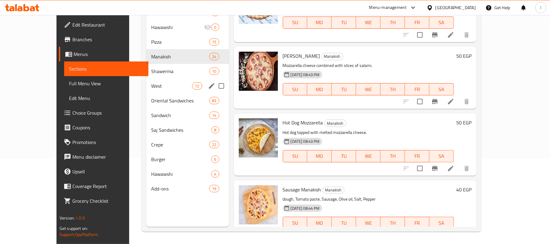
click at [156, 78] on div "West 12" at bounding box center [187, 85] width 82 height 15
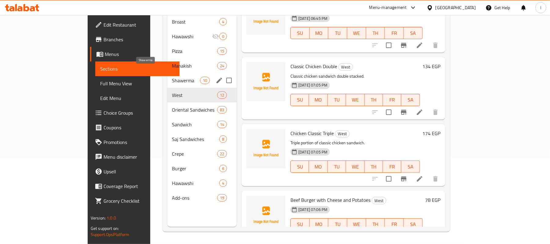
click at [172, 77] on span "Shawerma" at bounding box center [186, 80] width 28 height 7
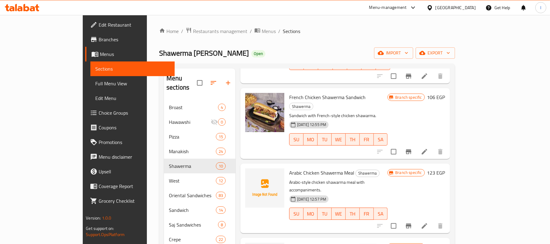
scroll to position [81, 0]
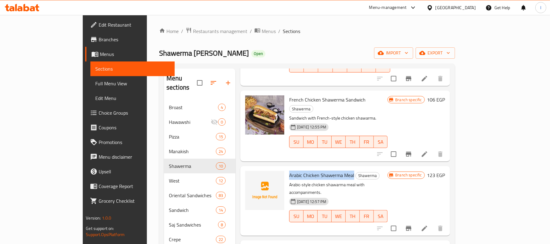
drag, startPoint x: 267, startPoint y: 150, endPoint x: 333, endPoint y: 150, distance: 65.3
click at [333, 168] on div "Arabic Chicken Shawerma Meal Shawerma Arabic-style chicken shawarma meal with a…" at bounding box center [338, 200] width 103 height 65
copy span "Arabic Chicken Shawerma Meal"
click at [251, 176] on icon "upload picture" at bounding box center [254, 178] width 6 height 5
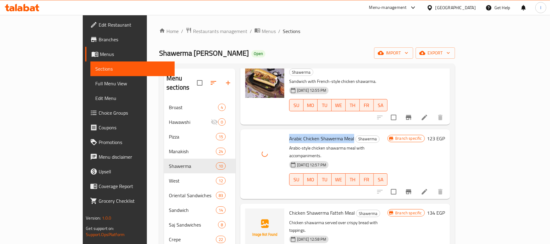
scroll to position [163, 0]
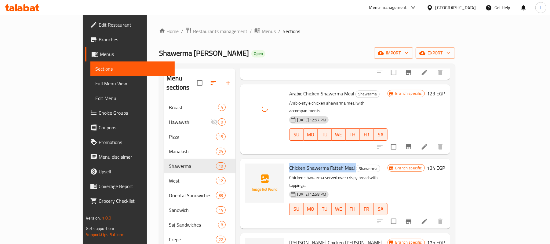
drag, startPoint x: 266, startPoint y: 133, endPoint x: 334, endPoint y: 134, distance: 67.4
click at [334, 161] on div "Chicken Shawerma Fatteh Meal Shawerma Chicken shawarma served over crispy bread…" at bounding box center [338, 193] width 103 height 65
copy h6 "Chicken Shawerma Fatteh Meal"
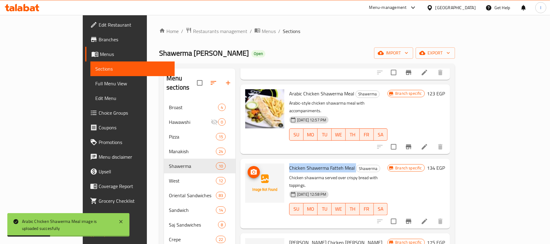
click at [247, 168] on span "upload picture" at bounding box center [253, 171] width 12 height 7
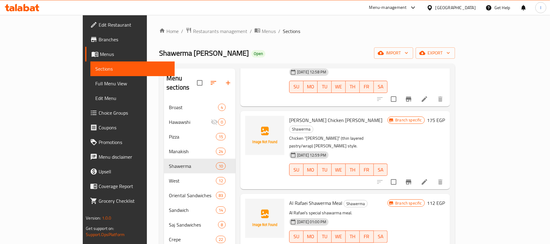
scroll to position [244, 0]
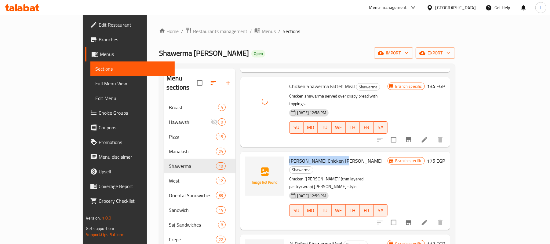
drag, startPoint x: 270, startPoint y: 118, endPoint x: 320, endPoint y: 118, distance: 50.4
click at [320, 156] on span "[PERSON_NAME] Chicken [PERSON_NAME]" at bounding box center [335, 160] width 93 height 9
copy span "[PERSON_NAME] Chicken [PERSON_NAME]"
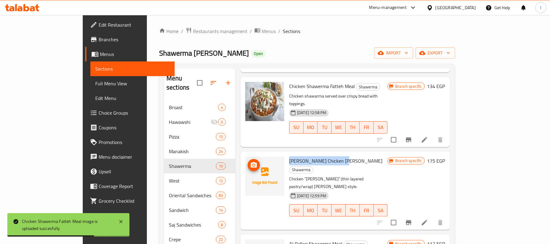
click at [250, 161] on icon "upload picture" at bounding box center [253, 164] width 7 height 7
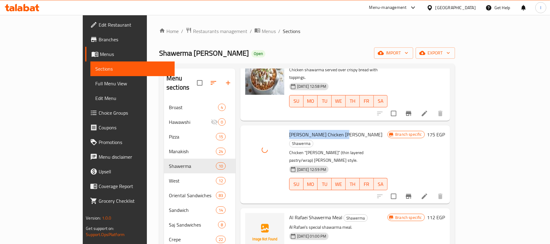
scroll to position [285, 0]
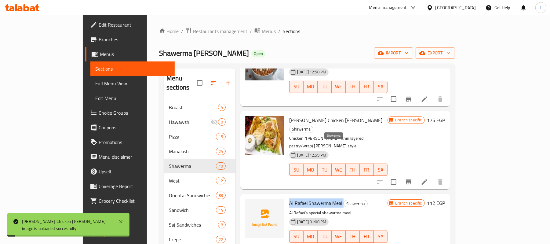
drag, startPoint x: 268, startPoint y: 143, endPoint x: 324, endPoint y: 148, distance: 56.3
click at [324, 198] on h6 "Al Rafaei Shawerma Meal Shawerma" at bounding box center [338, 202] width 98 height 9
copy h6 "Al Rafaei Shawerma Meal"
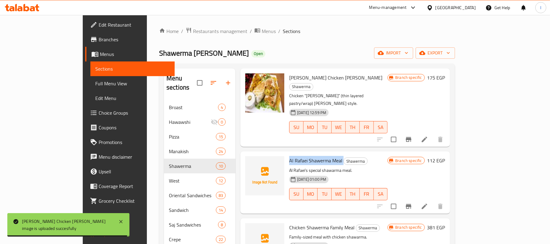
scroll to position [366, 0]
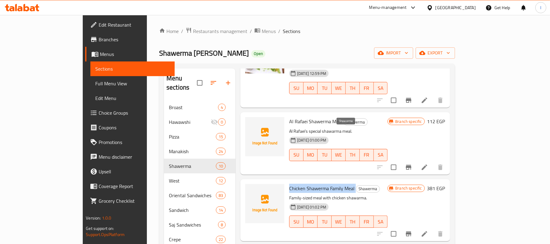
drag, startPoint x: 269, startPoint y: 132, endPoint x: 334, endPoint y: 131, distance: 65.6
click at [334, 184] on h6 "Chicken Shawerma Family Meal Shawerma" at bounding box center [338, 188] width 98 height 9
copy h6 "Chicken Shawerma Family Meal"
click at [250, 189] on icon "upload picture" at bounding box center [253, 192] width 7 height 7
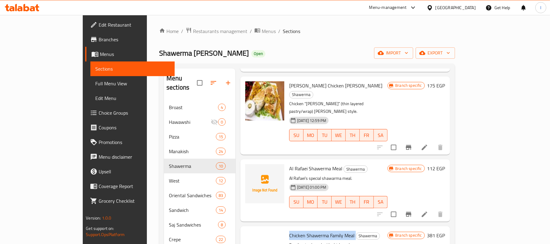
scroll to position [285, 0]
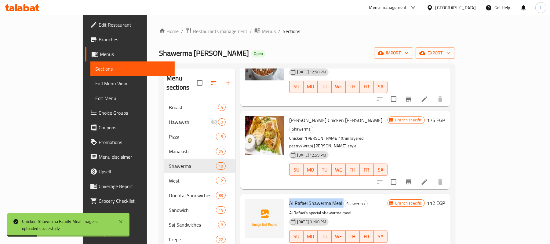
drag, startPoint x: 267, startPoint y: 144, endPoint x: 322, endPoint y: 146, distance: 54.3
click at [322, 196] on div "Al Rafaei Shawerma Meal Shawerma Al Rafaei’s special shawarma meal. [DATE] 01:0…" at bounding box center [338, 224] width 103 height 57
copy h6 "Al Rafaei Shawerma Meal"
click at [247, 203] on span "upload picture" at bounding box center [253, 206] width 12 height 7
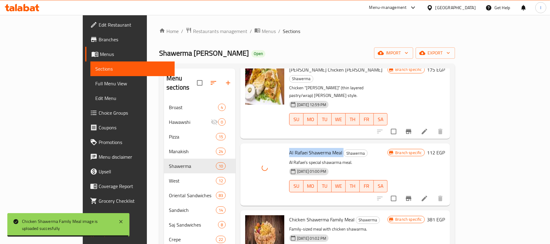
scroll to position [407, 0]
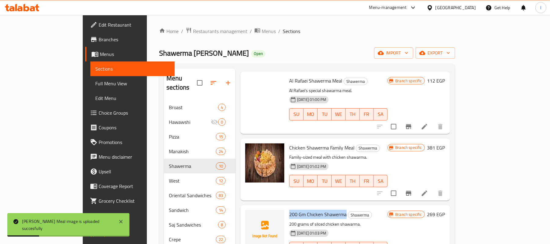
drag, startPoint x: 268, startPoint y: 157, endPoint x: 325, endPoint y: 159, distance: 57.4
click at [325, 207] on div "200 Gm Chicken Shawerma Shawerma 200 grams of sliced chicken shawarma. [DATE] 0…" at bounding box center [338, 235] width 103 height 57
copy span "200 Gm Chicken Shawerma"
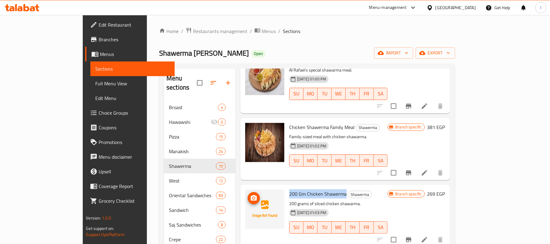
scroll to position [438, 0]
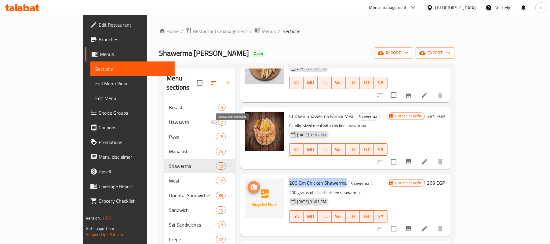
click at [250, 183] on icon "upload picture" at bounding box center [253, 186] width 7 height 7
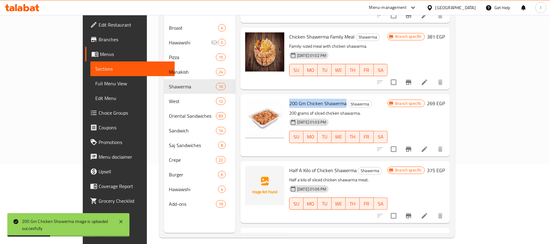
scroll to position [81, 0]
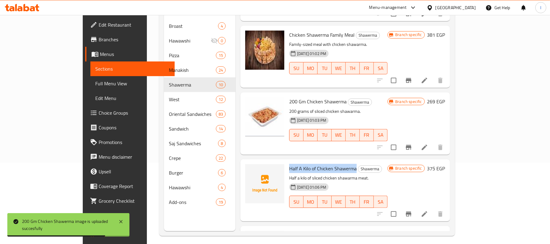
drag, startPoint x: 268, startPoint y: 109, endPoint x: 335, endPoint y: 110, distance: 67.5
click at [335, 161] on div "Half A Kilo of Chicken Shawerma Shawerma Half a kilo of sliced chicken shawarma…" at bounding box center [338, 189] width 103 height 57
copy span "Half A Kilo of Chicken Shawerma"
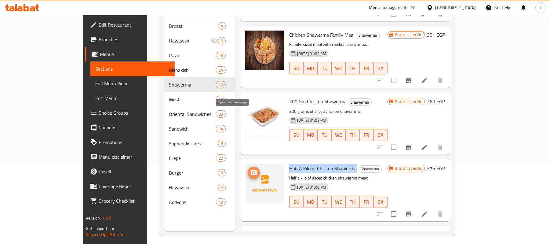
click at [253, 171] on circle "upload picture" at bounding box center [254, 172] width 2 height 2
click at [250, 169] on icon "upload picture" at bounding box center [253, 172] width 7 height 7
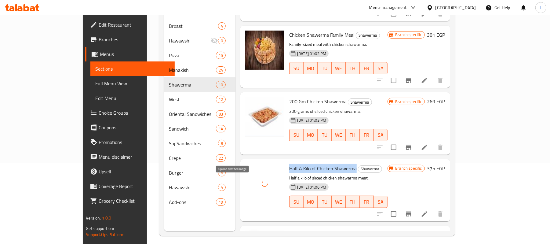
click at [251, 236] on icon "upload picture" at bounding box center [254, 238] width 6 height 5
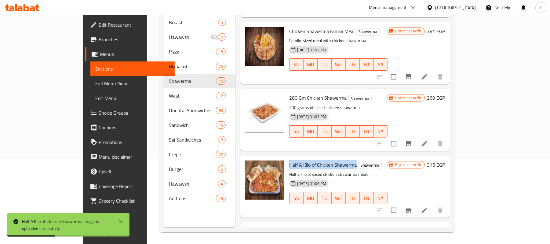
scroll to position [86, 0]
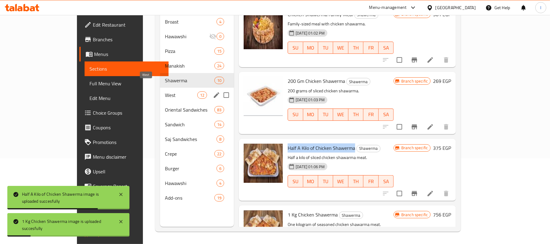
click at [165, 91] on span "West" at bounding box center [181, 94] width 32 height 7
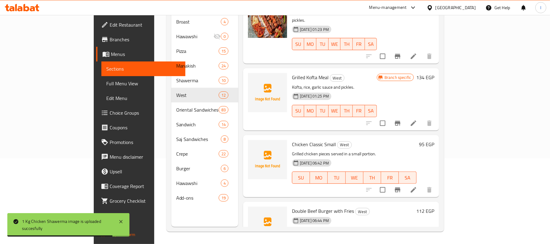
scroll to position [553, 0]
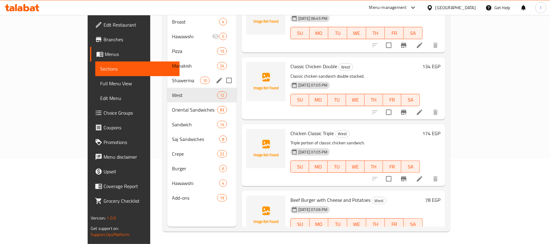
click at [173, 77] on span "Shawerma" at bounding box center [186, 80] width 28 height 7
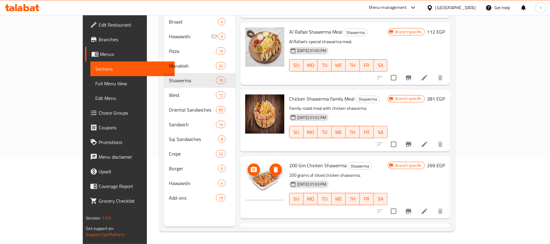
scroll to position [357, 0]
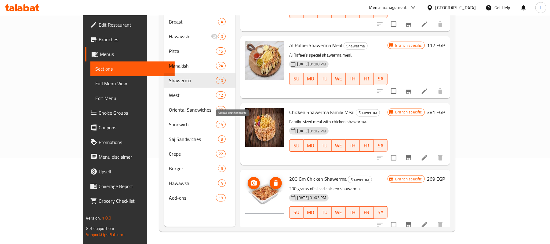
click at [251, 180] on icon "upload picture" at bounding box center [254, 182] width 6 height 5
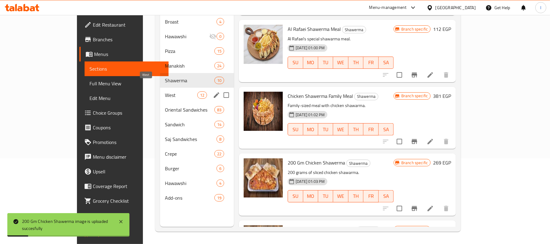
click at [165, 91] on span "West" at bounding box center [181, 94] width 32 height 7
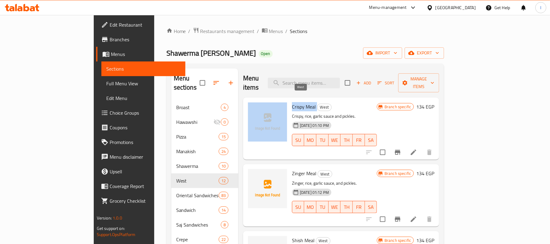
drag, startPoint x: 266, startPoint y: 96, endPoint x: 294, endPoint y: 96, distance: 27.2
click at [294, 100] on div "Crispy Meal West Crispy, rice, garlic sauce and pickles. [DATE] 01:10 PM SU MO …" at bounding box center [340, 128] width 191 height 57
click at [253, 108] on icon "upload picture" at bounding box center [256, 110] width 6 height 5
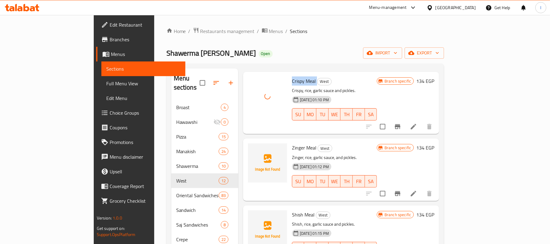
scroll to position [81, 0]
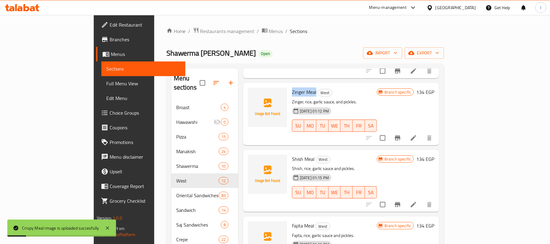
drag, startPoint x: 268, startPoint y: 80, endPoint x: 293, endPoint y: 82, distance: 25.1
click at [293, 88] on h6 "Zinger Meal West" at bounding box center [334, 92] width 85 height 9
copy span "Zinger Meal"
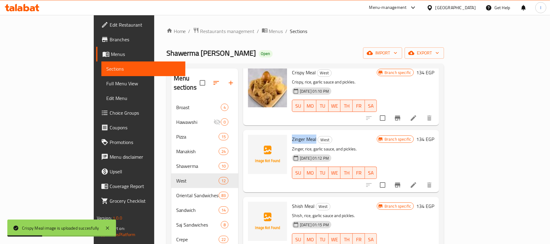
scroll to position [0, 0]
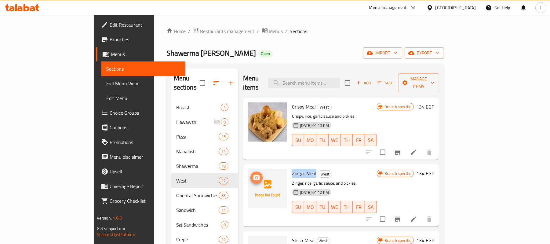
click at [253, 174] on icon "upload picture" at bounding box center [256, 176] width 6 height 5
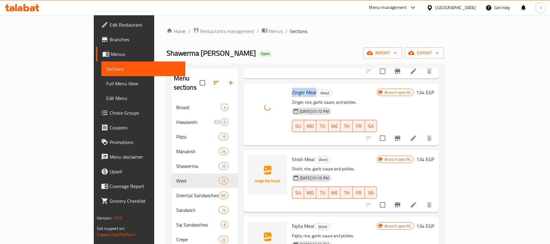
scroll to position [81, 0]
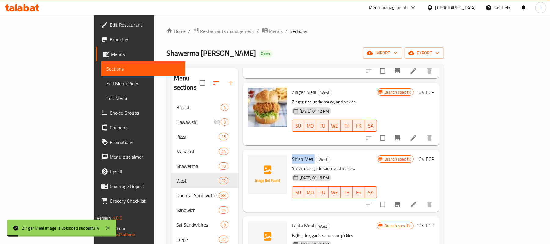
drag, startPoint x: 268, startPoint y: 147, endPoint x: 291, endPoint y: 148, distance: 23.2
click at [292, 154] on h6 "Shish Meal West" at bounding box center [334, 158] width 85 height 9
copy span "Shish Meal"
click at [253, 159] on icon "upload picture" at bounding box center [256, 162] width 7 height 7
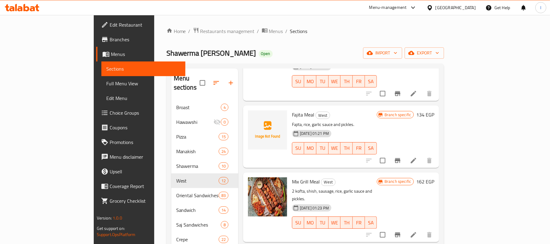
scroll to position [203, 0]
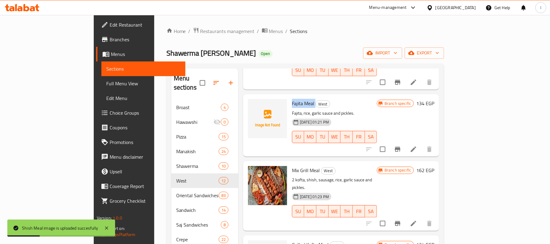
drag, startPoint x: 269, startPoint y: 92, endPoint x: 291, endPoint y: 92, distance: 22.6
click at [292, 99] on h6 "Fajita Meal West" at bounding box center [334, 103] width 85 height 9
click at [253, 104] on icon "upload picture" at bounding box center [256, 107] width 7 height 7
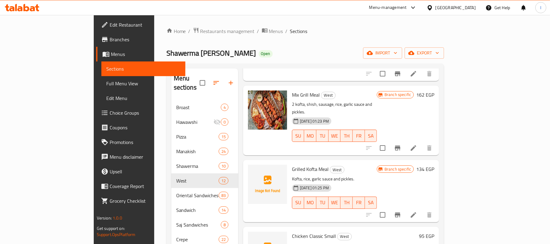
scroll to position [285, 0]
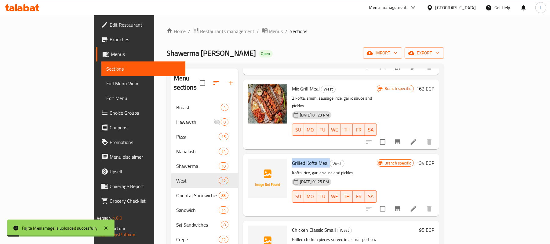
drag, startPoint x: 269, startPoint y: 145, endPoint x: 305, endPoint y: 146, distance: 36.6
click at [305, 158] on h6 "Grilled Kofta Meal West" at bounding box center [334, 162] width 85 height 9
click at [248, 158] on img at bounding box center [267, 177] width 39 height 39
click at [253, 164] on icon "upload picture" at bounding box center [256, 166] width 6 height 5
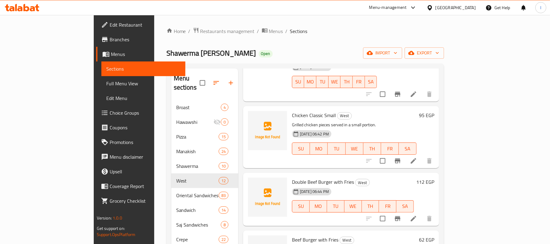
scroll to position [407, 0]
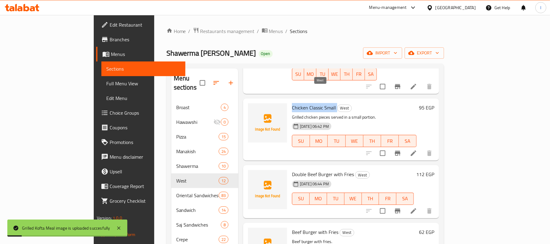
drag, startPoint x: 279, startPoint y: 91, endPoint x: 313, endPoint y: 93, distance: 33.9
click at [313, 101] on div "Chicken Classic Small West Grilled chicken pieces served in a small portion. [D…" at bounding box center [353, 129] width 129 height 57
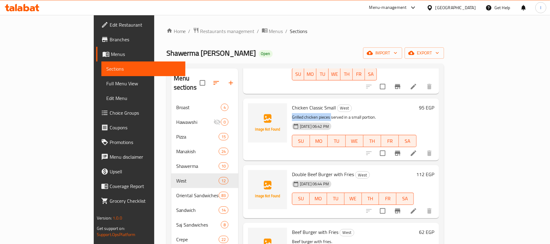
drag, startPoint x: 268, startPoint y: 100, endPoint x: 307, endPoint y: 99, distance: 39.1
click at [307, 113] on p "Grilled chicken pieces served in a small portion." at bounding box center [354, 117] width 125 height 8
click at [253, 108] on icon "upload picture" at bounding box center [256, 111] width 7 height 7
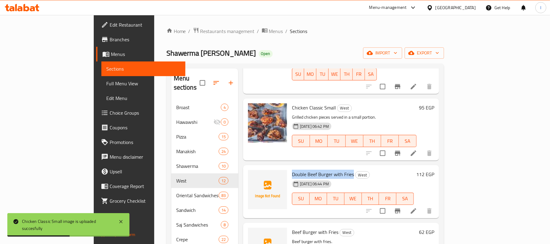
drag, startPoint x: 268, startPoint y: 156, endPoint x: 330, endPoint y: 157, distance: 62.0
click at [330, 167] on div "Double Beef Burger with Fries West [DATE] 06:44 PM SU MO TU WE TH FR SA" at bounding box center [352, 191] width 127 height 48
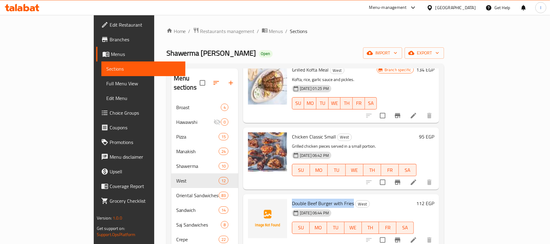
scroll to position [366, 0]
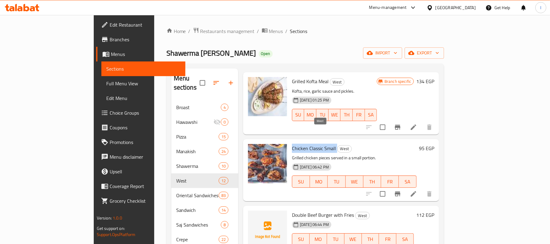
drag, startPoint x: 269, startPoint y: 131, endPoint x: 315, endPoint y: 132, distance: 45.8
click at [315, 144] on h6 "Chicken Classic Small West" at bounding box center [354, 148] width 125 height 9
click at [253, 149] on icon "upload picture" at bounding box center [256, 152] width 7 height 7
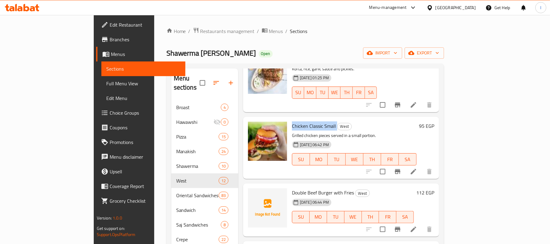
scroll to position [407, 0]
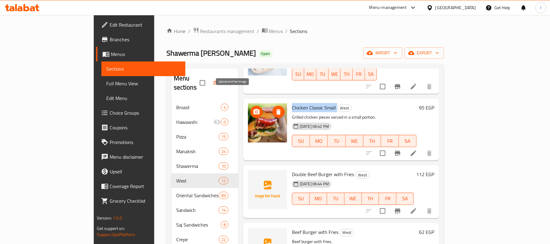
click at [253, 108] on icon "upload picture" at bounding box center [256, 111] width 7 height 7
click at [292, 103] on span "Chicken Classic Small" at bounding box center [314, 107] width 44 height 9
drag, startPoint x: 269, startPoint y: 90, endPoint x: 308, endPoint y: 88, distance: 39.4
click at [308, 103] on span "Chicken Classic Small" at bounding box center [314, 107] width 44 height 9
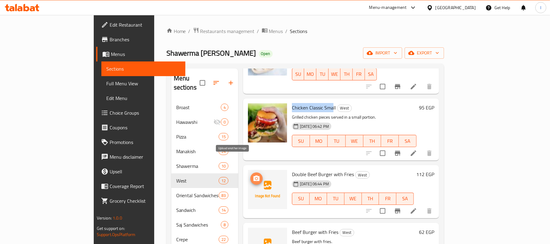
click at [253, 175] on icon "upload picture" at bounding box center [256, 177] width 6 height 5
click at [250, 106] on button "upload picture" at bounding box center [256, 112] width 12 height 12
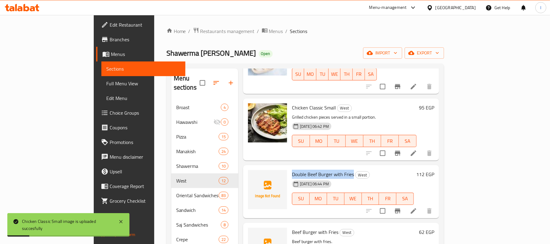
drag, startPoint x: 269, startPoint y: 156, endPoint x: 330, endPoint y: 156, distance: 60.7
click at [330, 170] on h6 "Double Beef Burger with Fries West" at bounding box center [353, 174] width 122 height 9
click at [250, 175] on span "upload picture" at bounding box center [256, 178] width 12 height 7
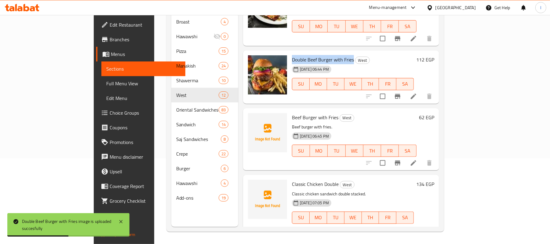
scroll to position [431, 0]
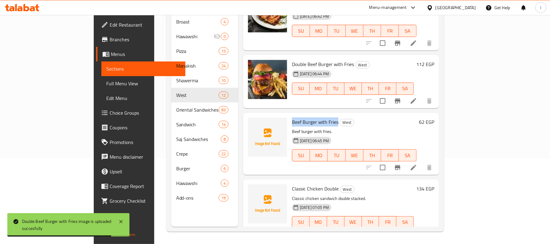
drag, startPoint x: 269, startPoint y: 106, endPoint x: 314, endPoint y: 105, distance: 45.5
click at [314, 117] on h6 "Beef Burger with Fries West" at bounding box center [354, 121] width 125 height 9
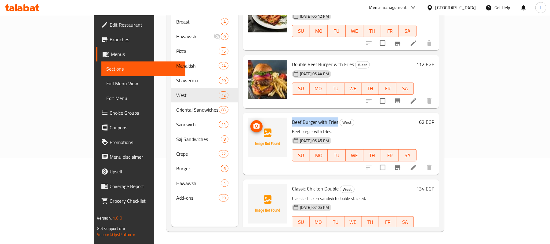
click at [253, 122] on icon "upload picture" at bounding box center [256, 125] width 7 height 7
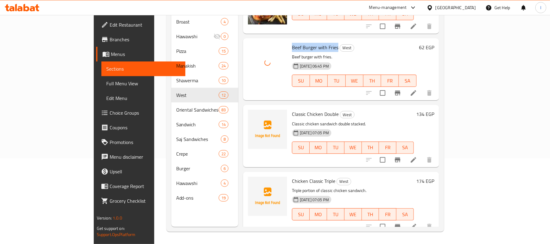
scroll to position [513, 0]
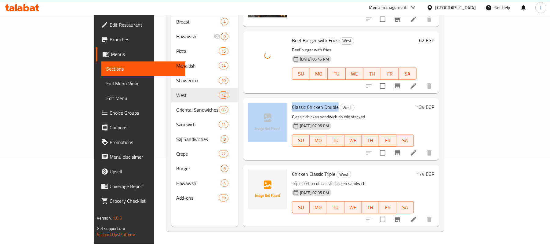
drag, startPoint x: 265, startPoint y: 88, endPoint x: 314, endPoint y: 92, distance: 49.5
click at [314, 100] on div "Classic Chicken Double West Classic chicken sandwich double stacked. [DATE] 07:…" at bounding box center [340, 128] width 191 height 57
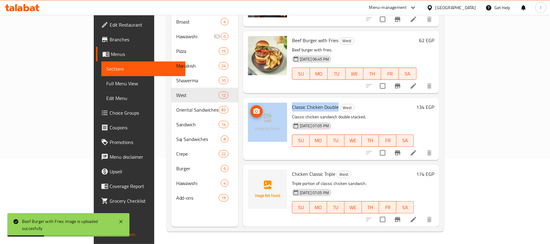
click at [253, 108] on icon "upload picture" at bounding box center [256, 110] width 6 height 5
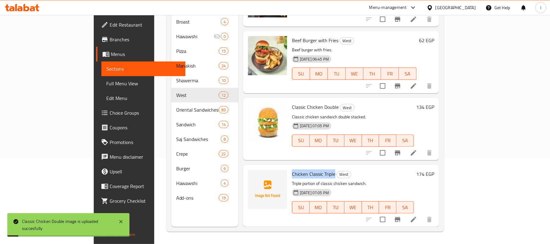
drag, startPoint x: 269, startPoint y: 157, endPoint x: 311, endPoint y: 157, distance: 41.5
click at [311, 169] on span "Chicken Classic Triple" at bounding box center [313, 173] width 43 height 9
click at [253, 175] on icon "upload picture" at bounding box center [256, 177] width 6 height 5
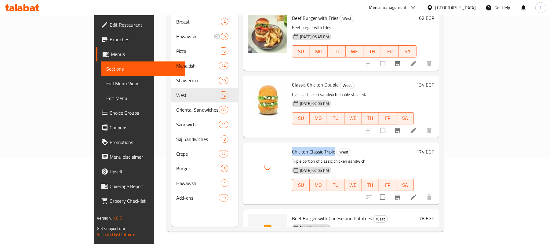
scroll to position [553, 0]
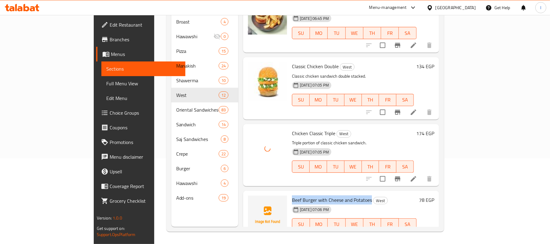
drag, startPoint x: 268, startPoint y: 182, endPoint x: 347, endPoint y: 185, distance: 79.7
click at [347, 193] on div "Beef Burger with Cheese and Potatoes West [DATE] 07:06 PM SU MO TU WE TH FR SA" at bounding box center [353, 217] width 129 height 48
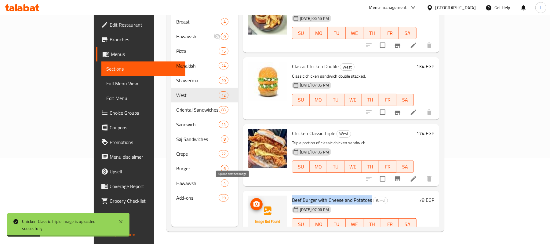
click at [250, 198] on button "upload picture" at bounding box center [256, 204] width 12 height 12
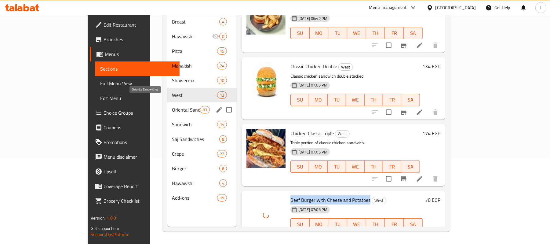
click at [172, 106] on span "Oriental Sandwiches" at bounding box center [186, 109] width 28 height 7
